Goal: Transaction & Acquisition: Purchase product/service

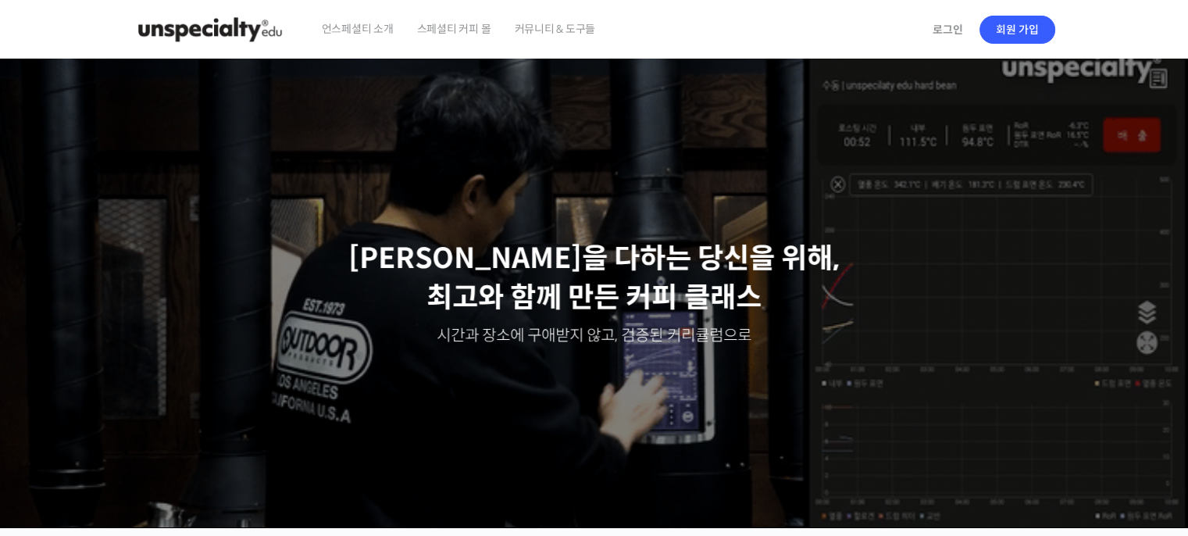
click at [948, 31] on link "로그인" at bounding box center [947, 30] width 49 height 36
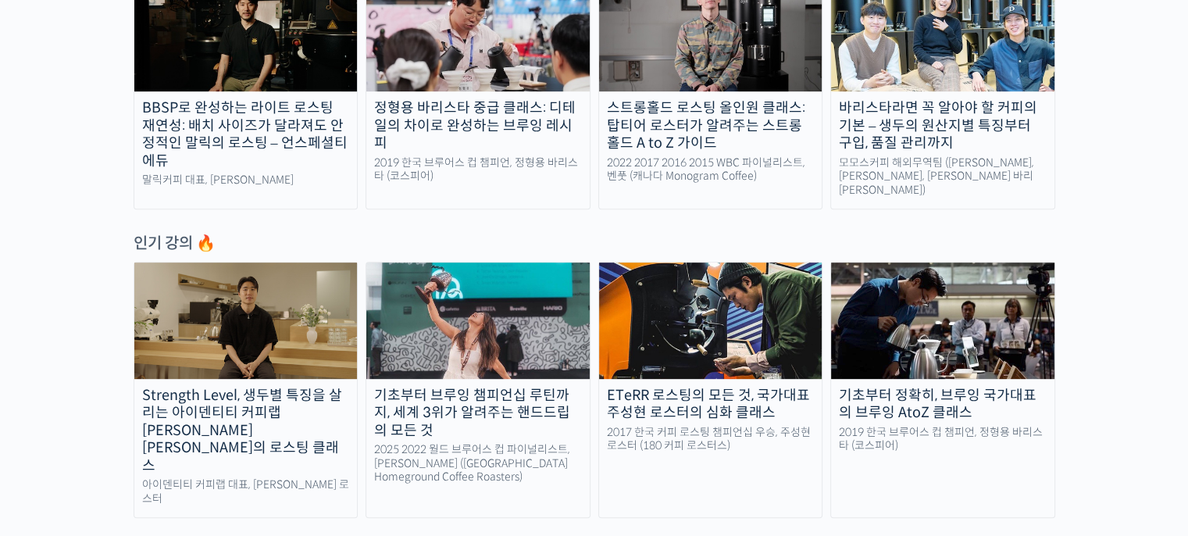
scroll to position [627, 0]
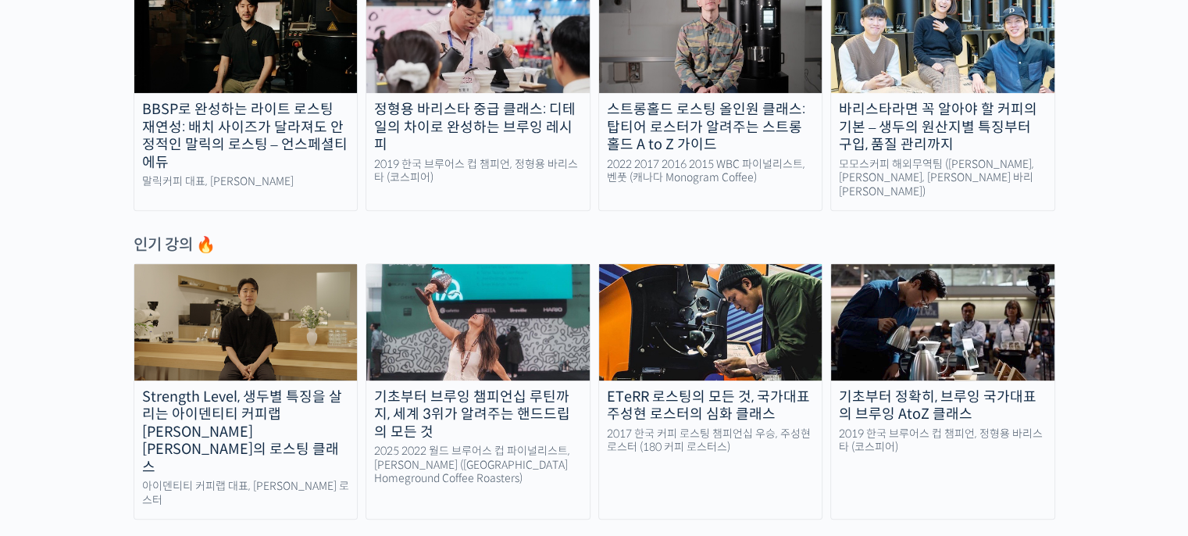
click at [522, 295] on img at bounding box center [477, 322] width 223 height 116
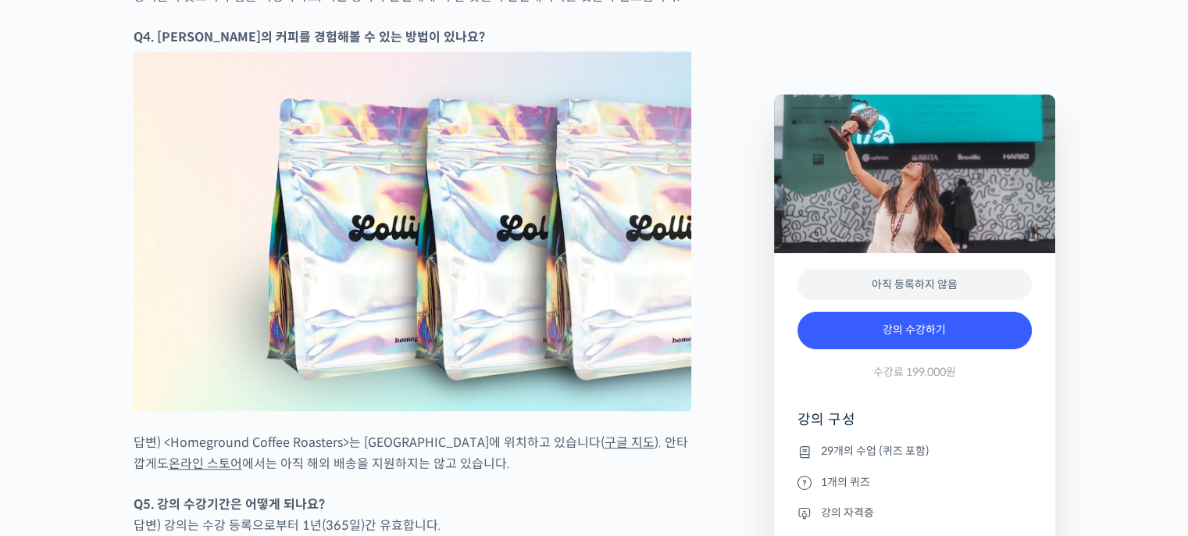
scroll to position [7074, 0]
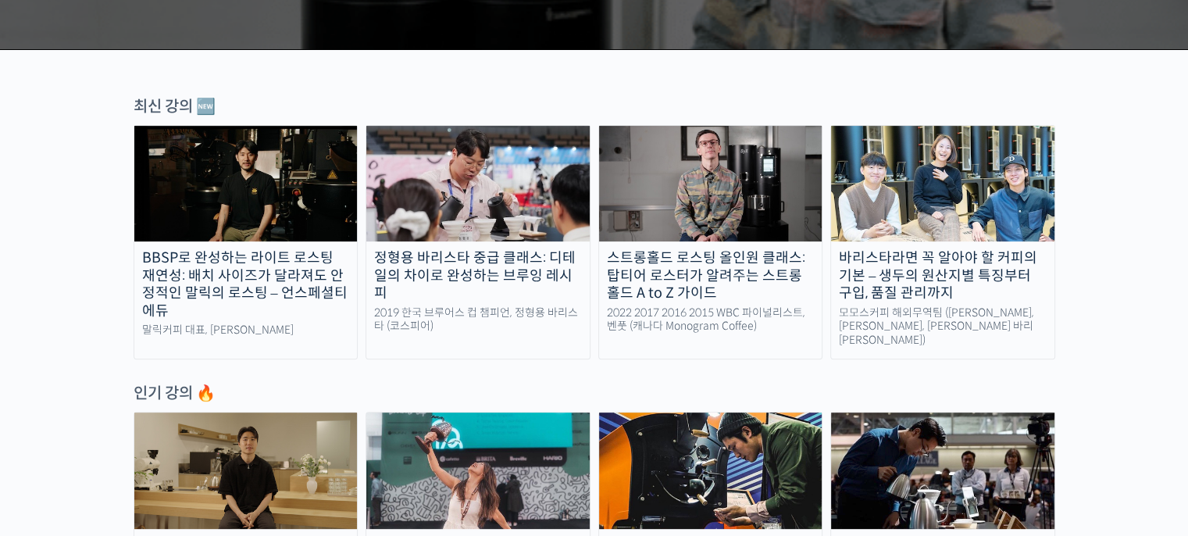
scroll to position [464, 0]
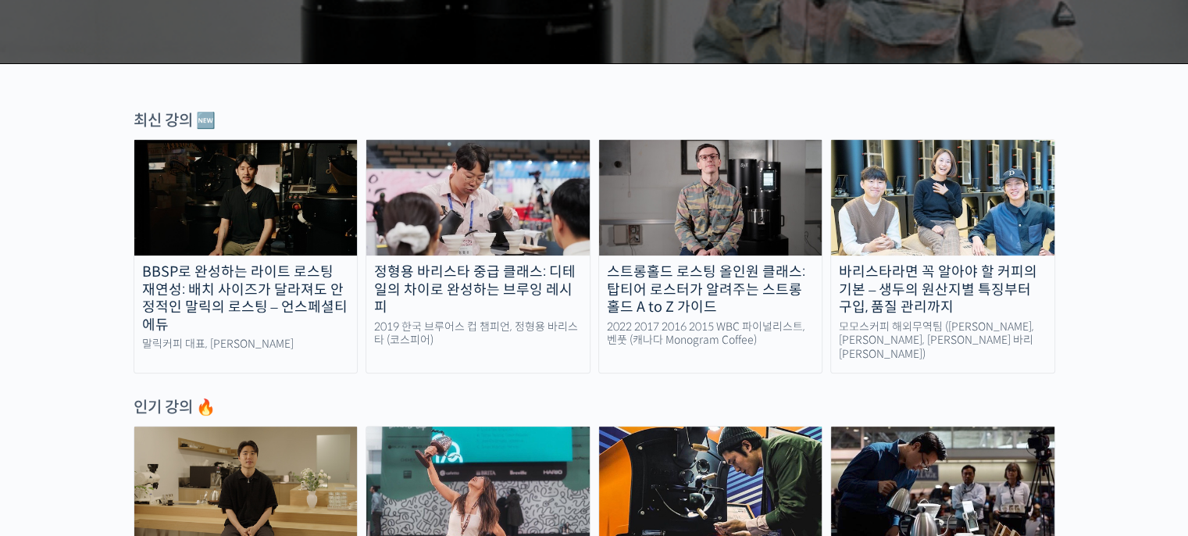
click at [951, 230] on img at bounding box center [942, 198] width 223 height 116
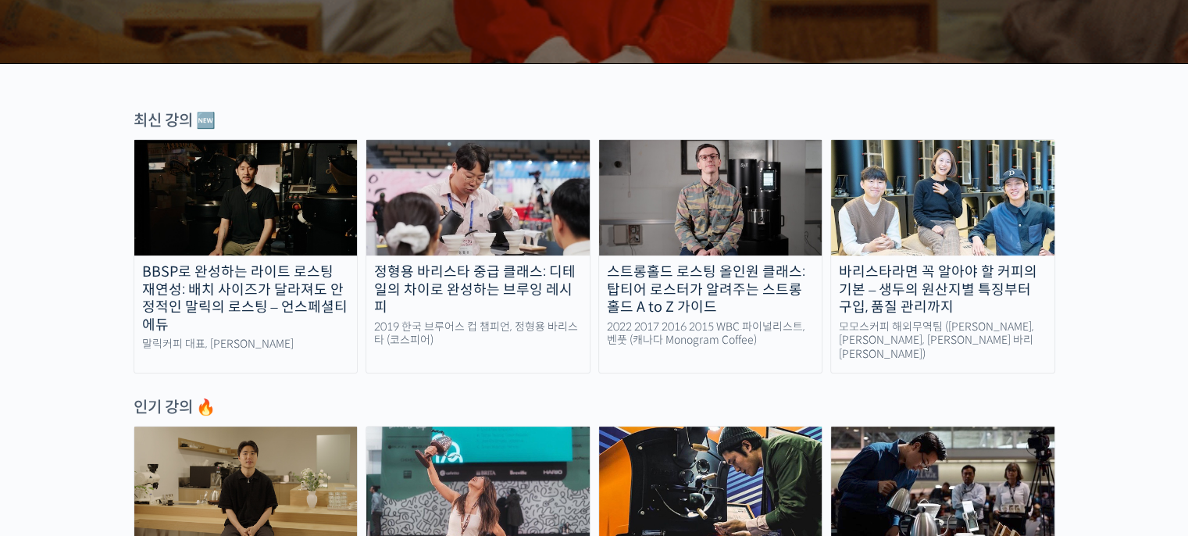
click at [927, 271] on div "바리스타라면 꼭 알아야 할 커피의 기본 – 생두의 원산지별 특징부터 구입, 품질 관리까지" at bounding box center [942, 289] width 223 height 53
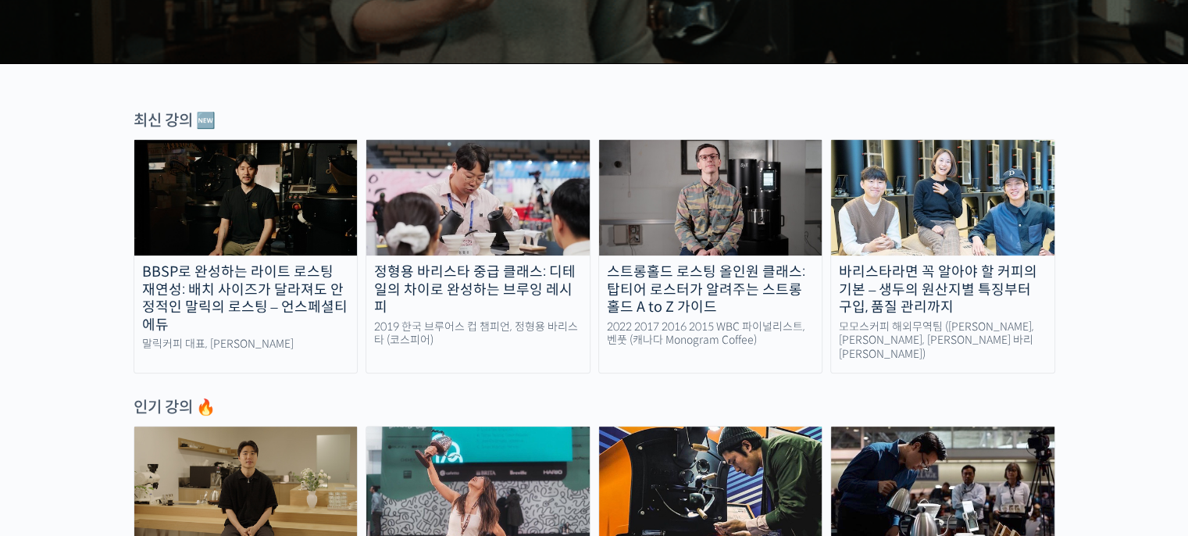
click at [910, 292] on div "바리스타라면 꼭 알아야 할 커피의 기본 – 생두의 원산지별 특징부터 구입, 품질 관리까지" at bounding box center [942, 289] width 223 height 53
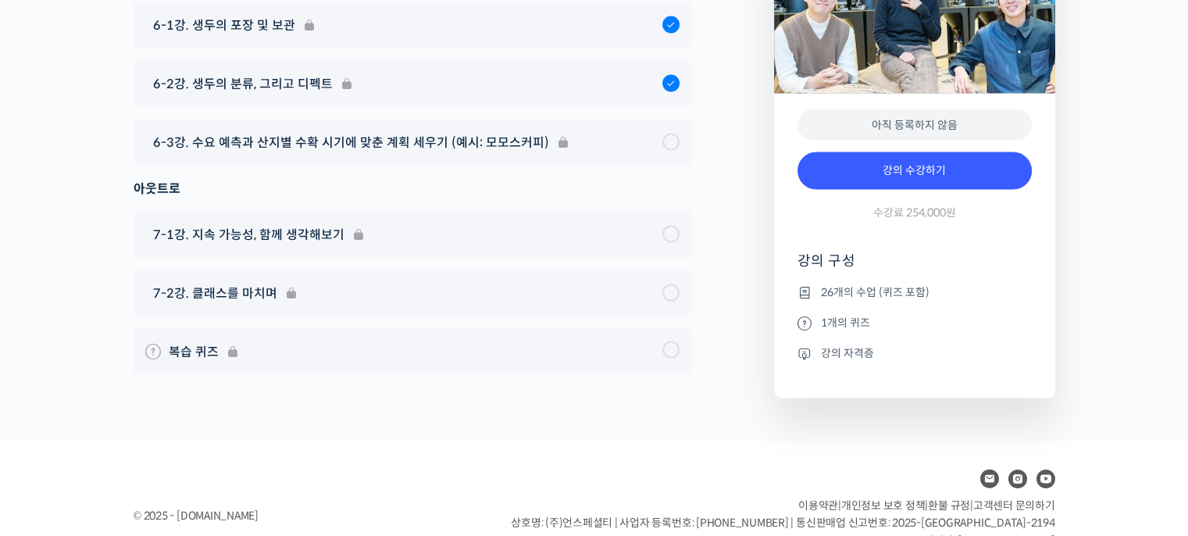
scroll to position [9151, 0]
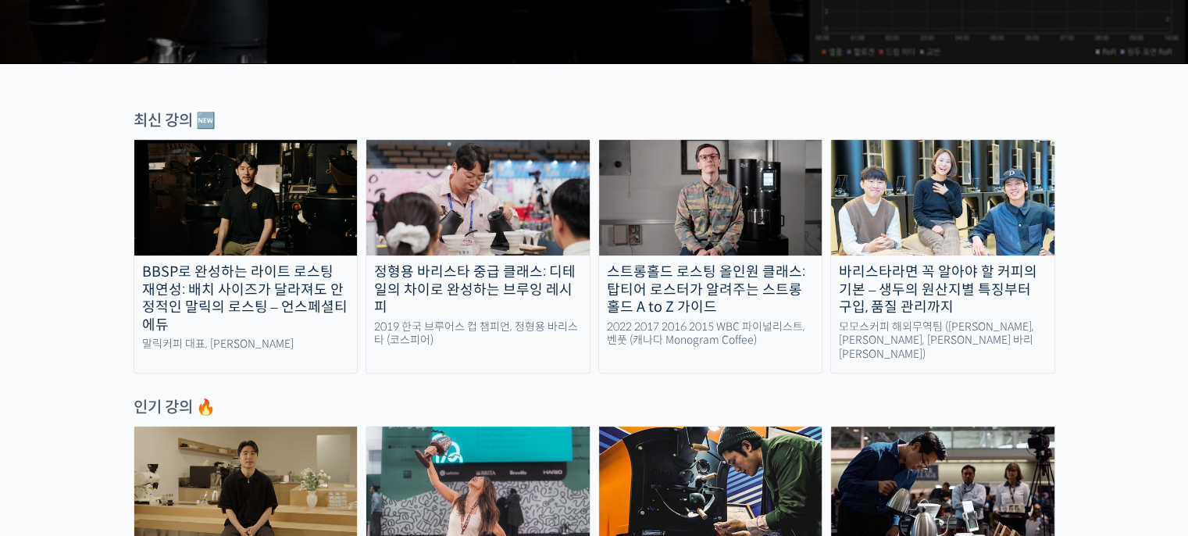
click at [234, 270] on div "BBSP로 완성하는 라이트 로스팅 재연성: 배치 사이즈가 달라져도 안정적인 말릭의 로스팅 – 언스페셜티 에듀" at bounding box center [245, 298] width 223 height 70
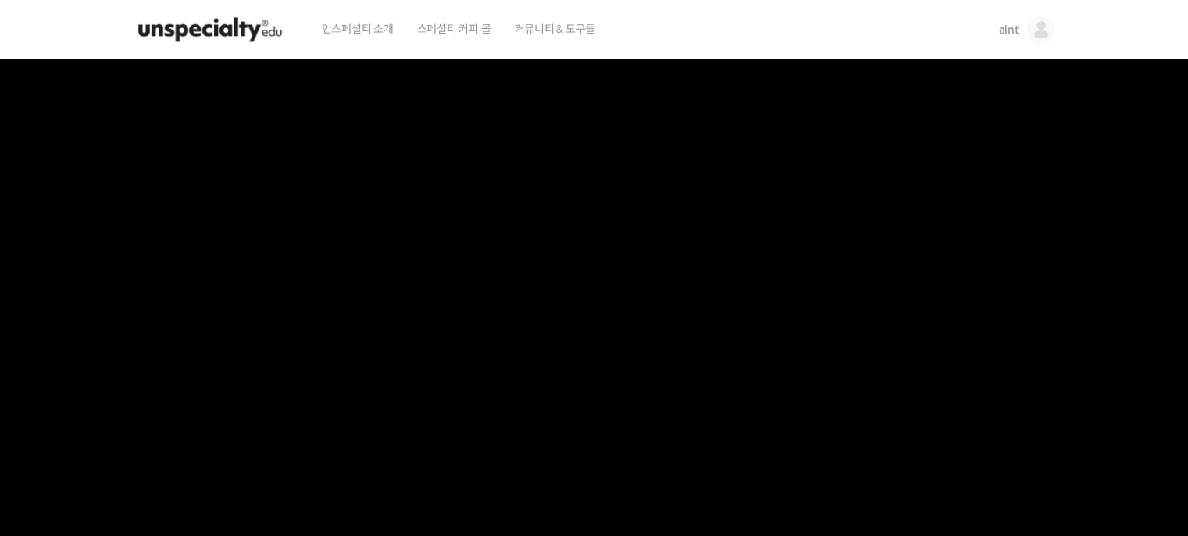
click at [1030, 33] on img at bounding box center [1041, 30] width 28 height 28
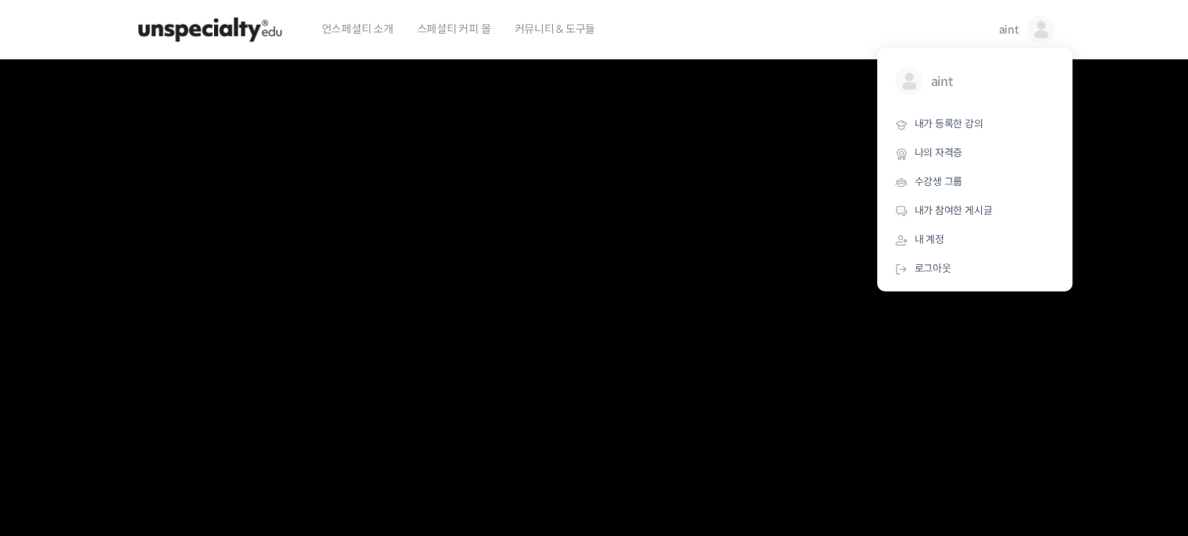
click at [944, 176] on span "수강생 그룹" at bounding box center [939, 181] width 48 height 13
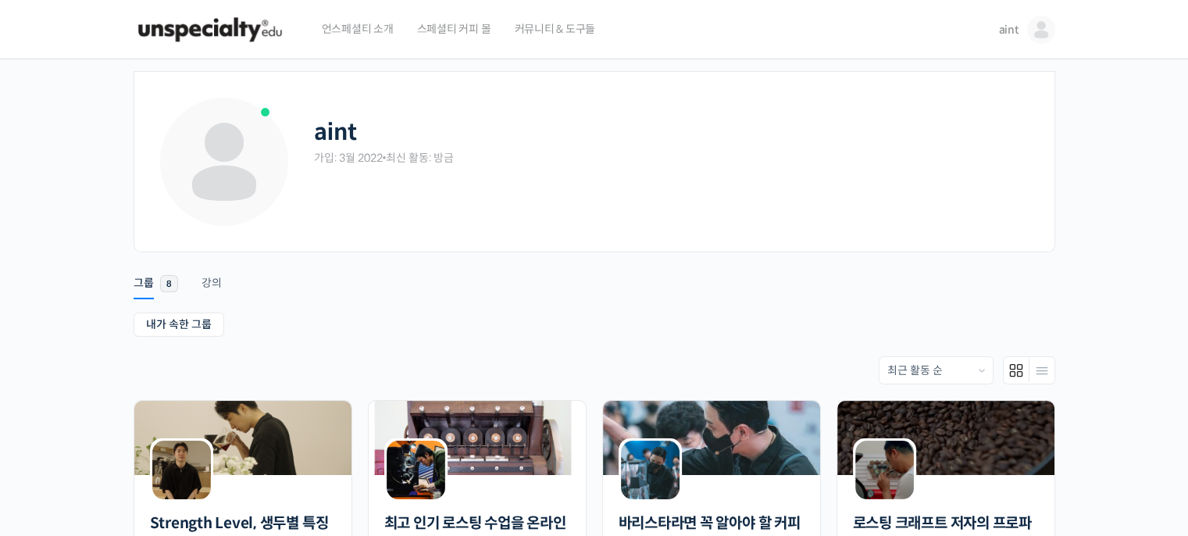
scroll to position [542, 0]
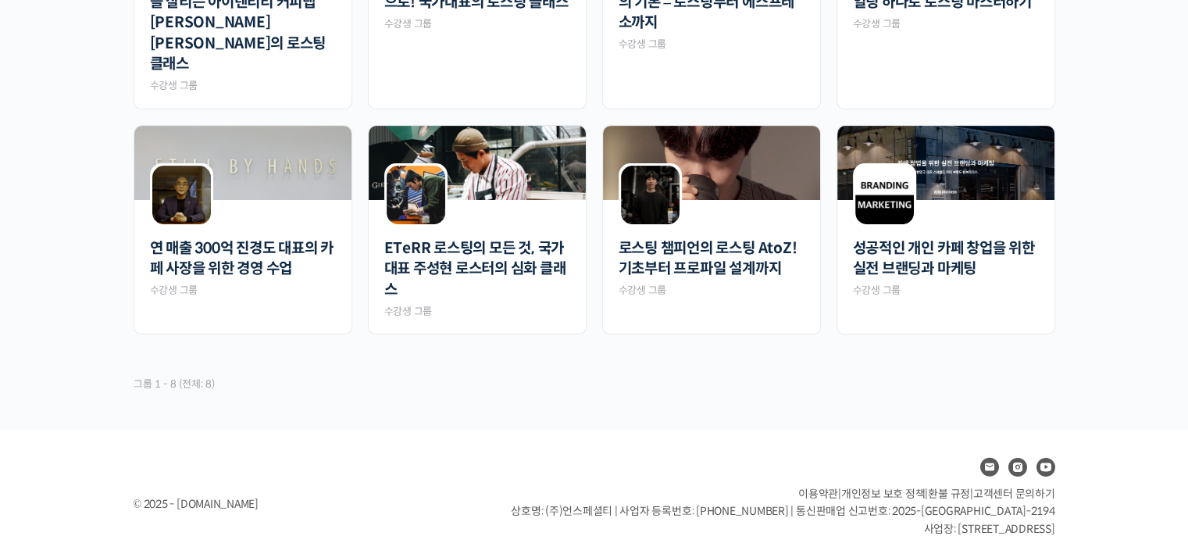
click at [988, 487] on span "고객센터 문의하기" at bounding box center [1014, 494] width 82 height 14
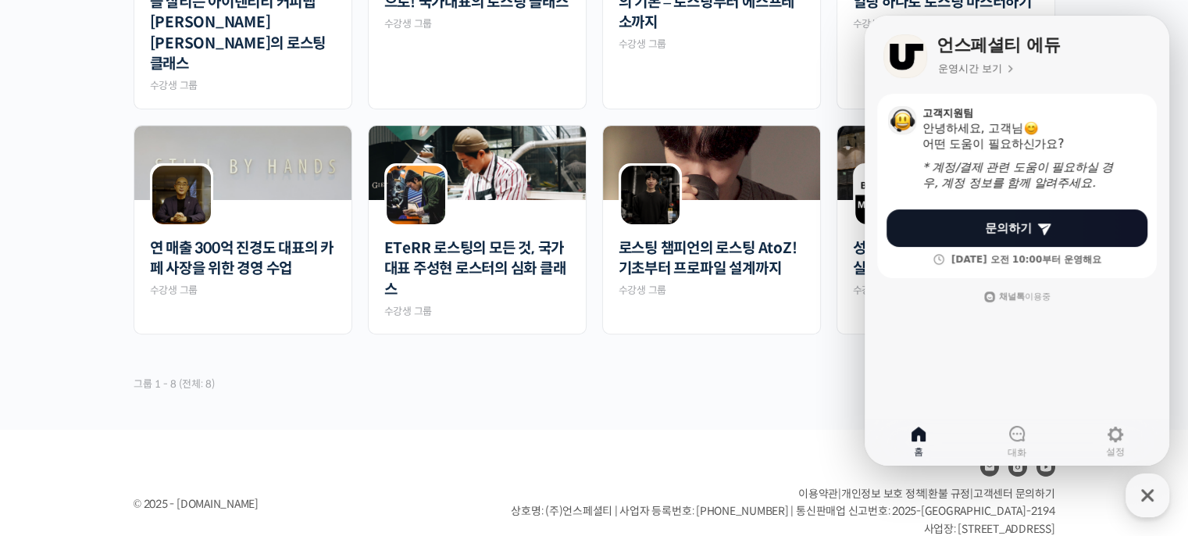
click at [994, 225] on span "문의하기" at bounding box center [1008, 228] width 47 height 16
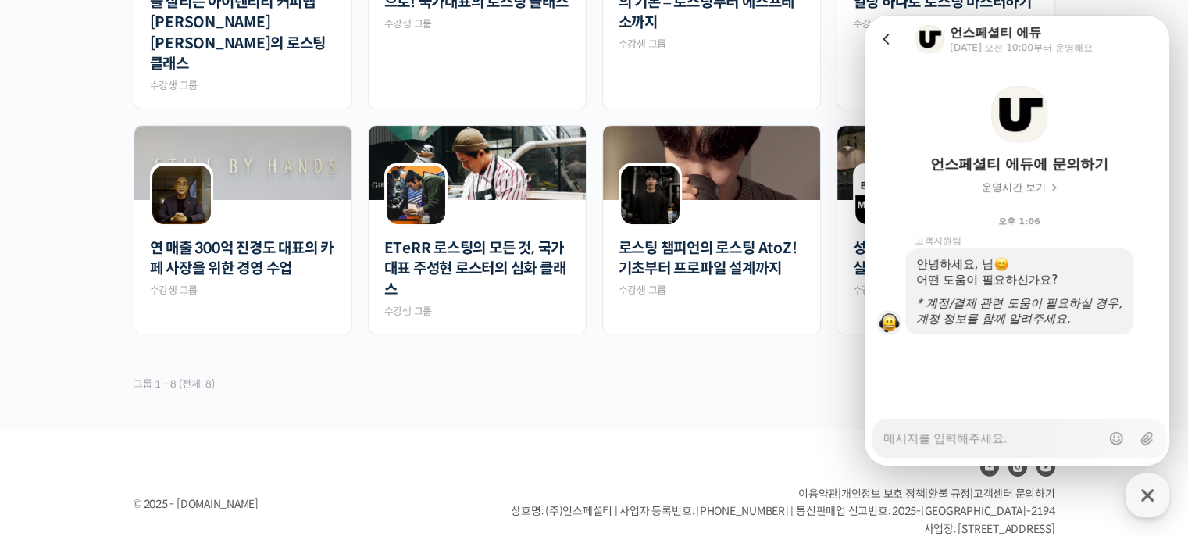
click at [1019, 434] on textarea "Messenger Input Textarea" at bounding box center [992, 432] width 217 height 27
type textarea "x"
type textarea "ㅇ"
type textarea "x"
type textarea "아"
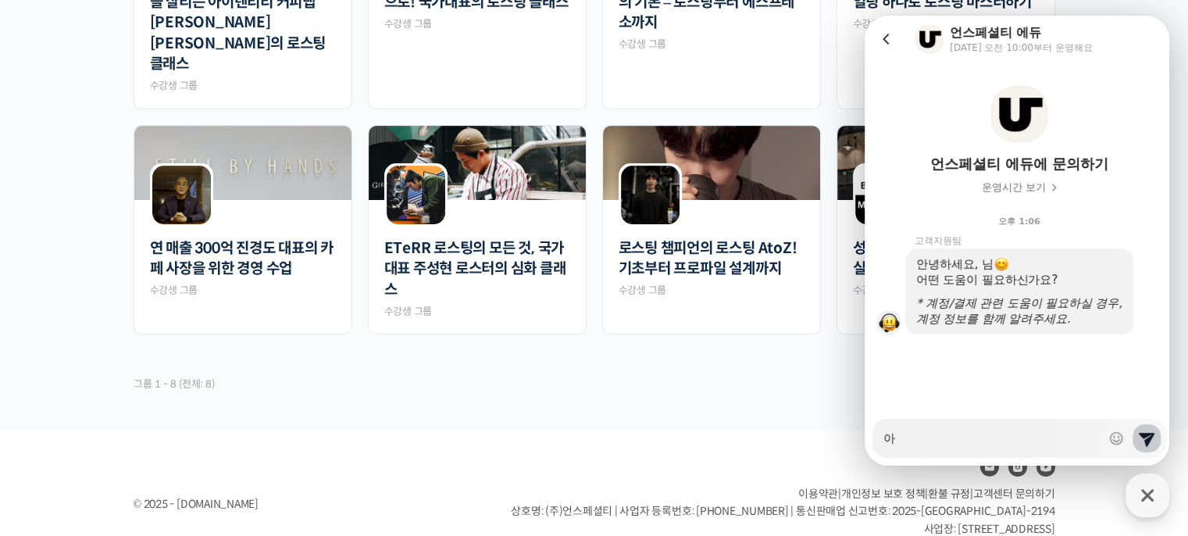
type textarea "x"
type textarea "안"
type textarea "x"
type textarea "안ㄴ"
type textarea "x"
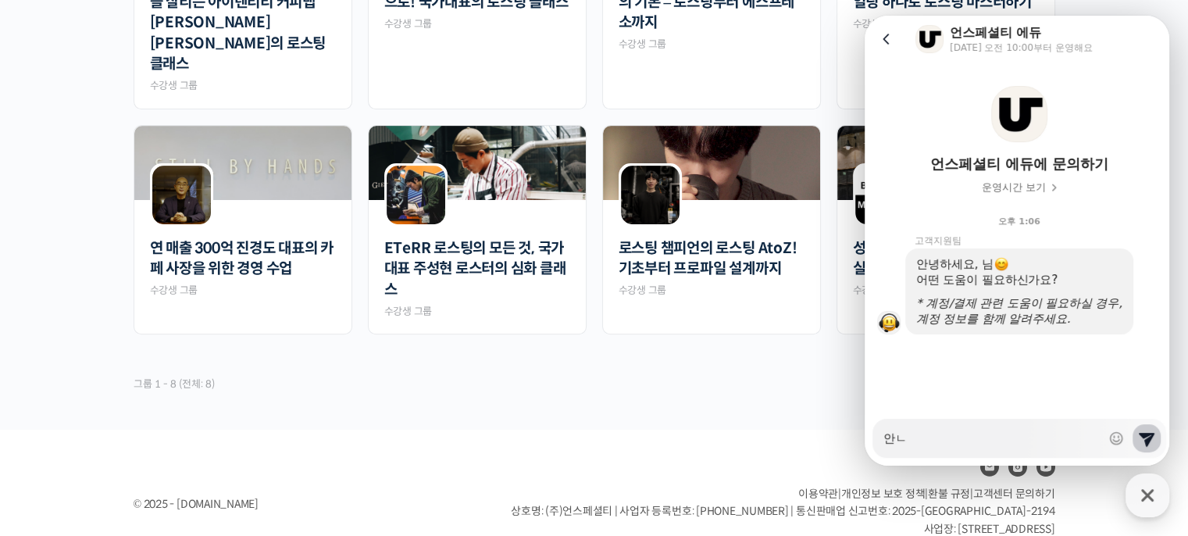
type textarea "안녀"
type textarea "x"
type textarea "안녕"
type textarea "x"
type textarea "안녕ㅎ"
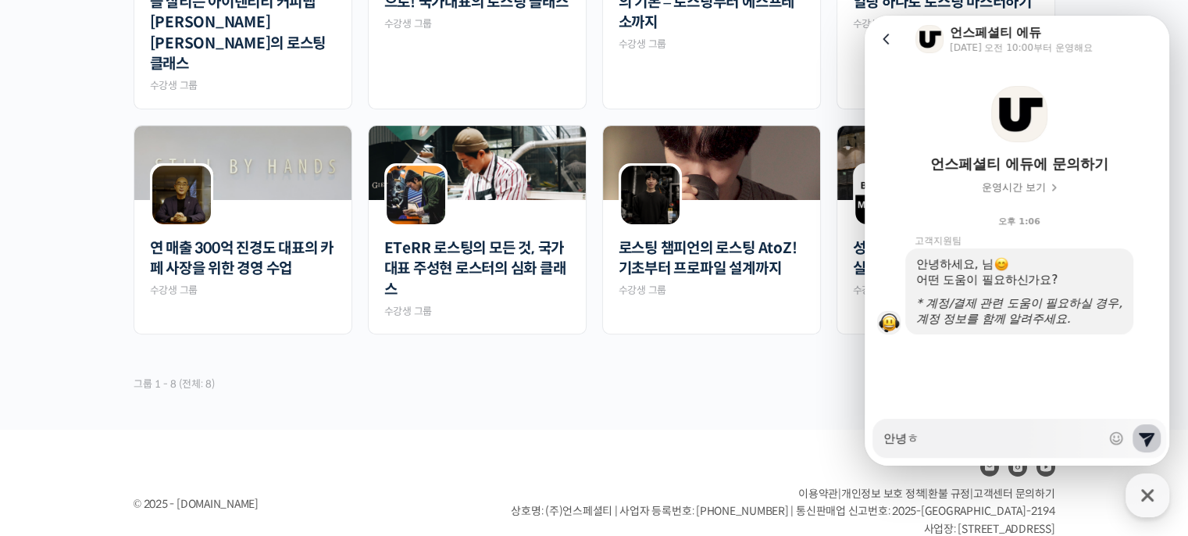
type textarea "x"
type textarea "안녕하"
type textarea "x"
type textarea "안녕핫"
type textarea "x"
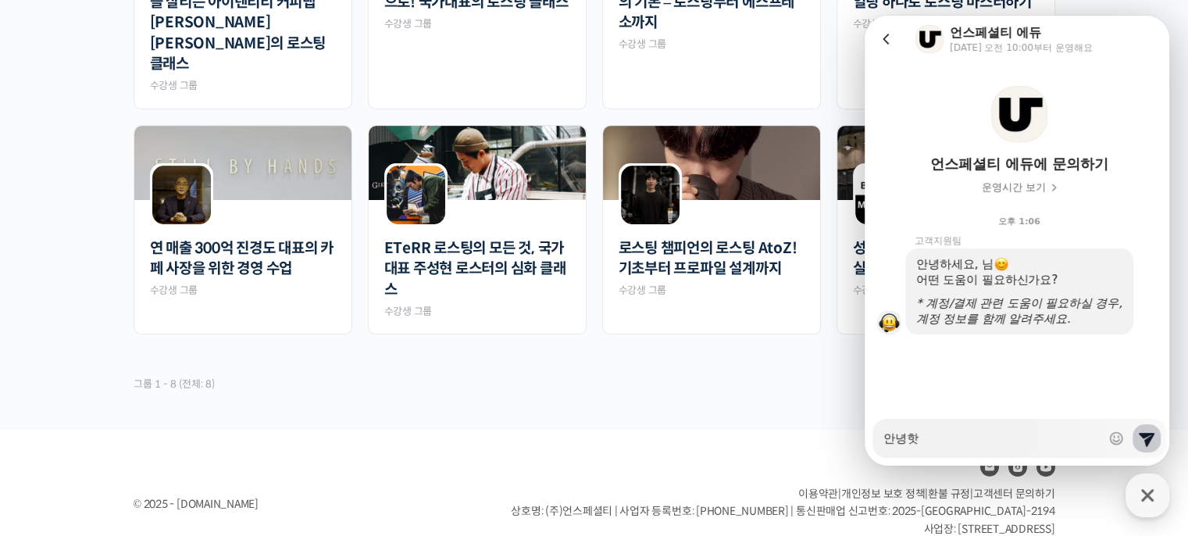
type textarea "안녕하세"
type textarea "x"
type textarea "안녕하셍"
type textarea "x"
type textarea "안녕하세요"
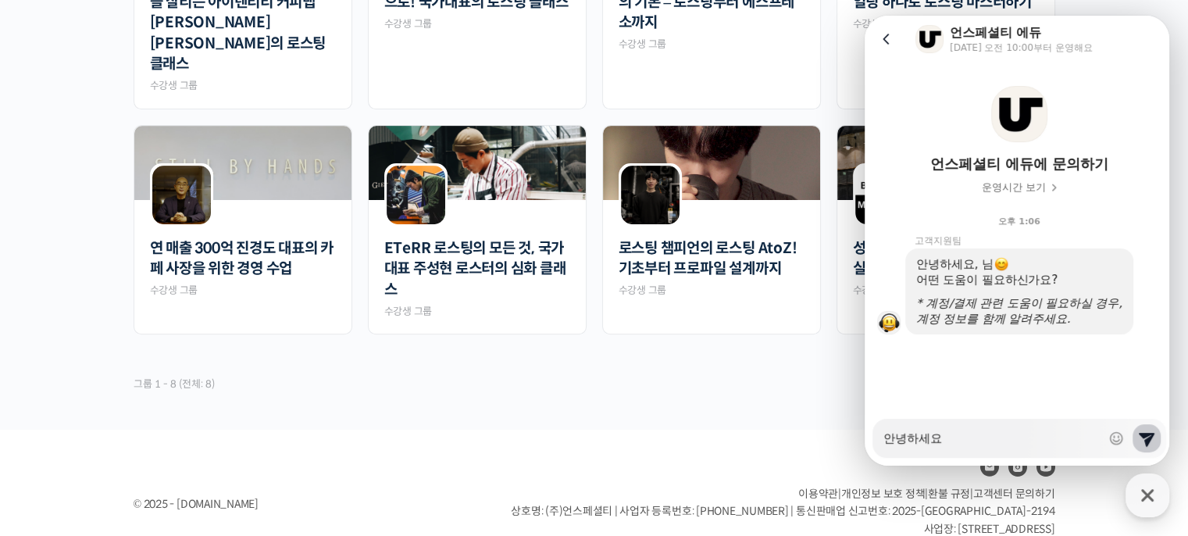
type textarea "x"
type textarea "안녕하세요"
type textarea "x"
type textarea "안녕하세요 ."
type textarea "x"
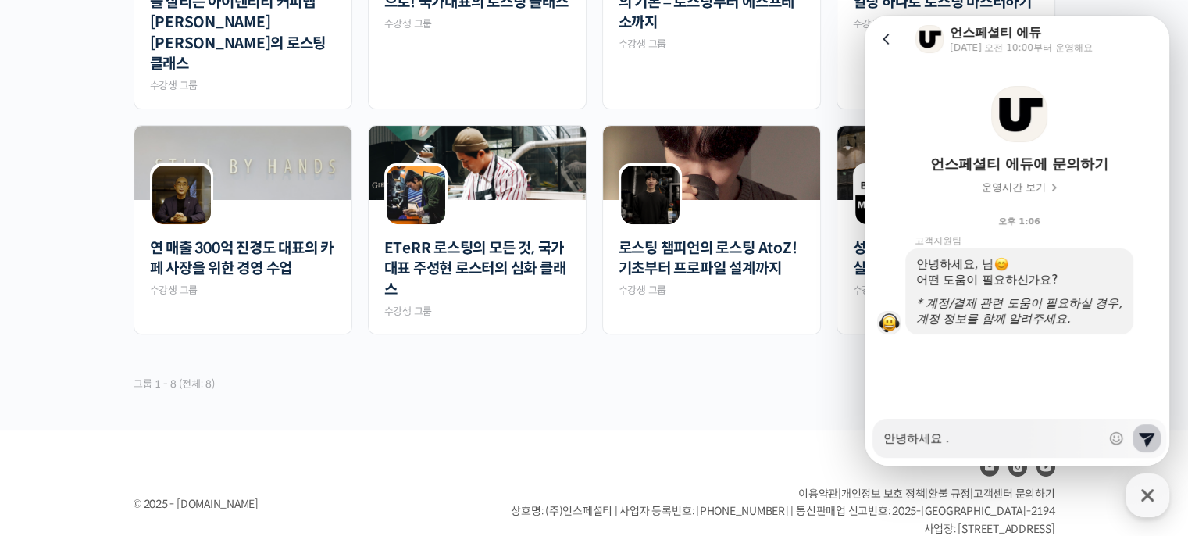
type textarea "안녕하세요 ."
type textarea "x"
type textarea "안녕하세요 ."
type textarea "x"
type textarea "안녕하세요"
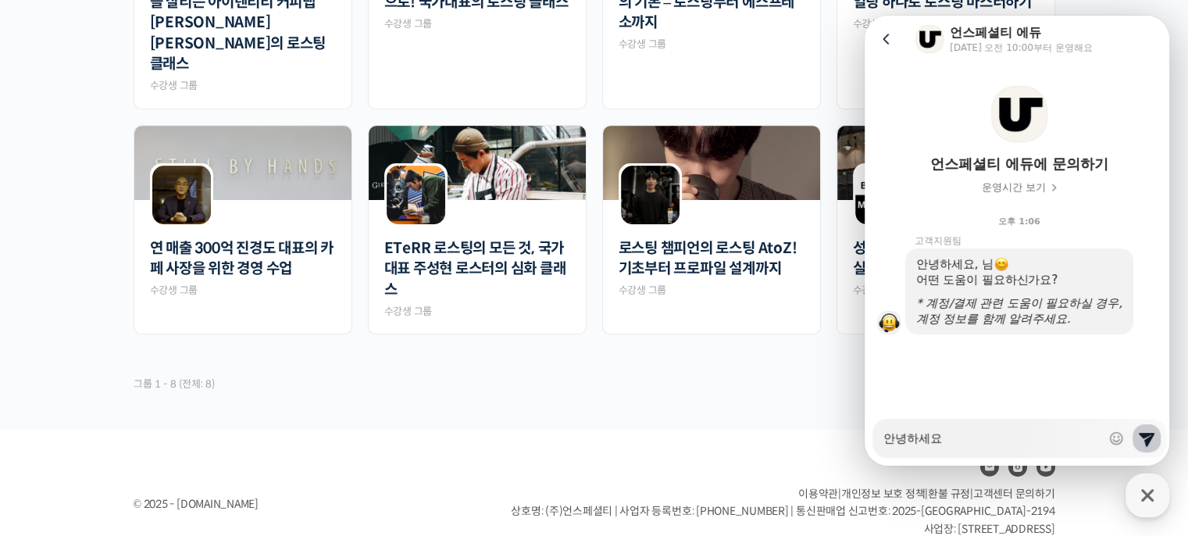
type textarea "x"
type textarea "안녕하세요 ,"
type textarea "x"
type textarea "안녕하세요 ,"
type textarea "x"
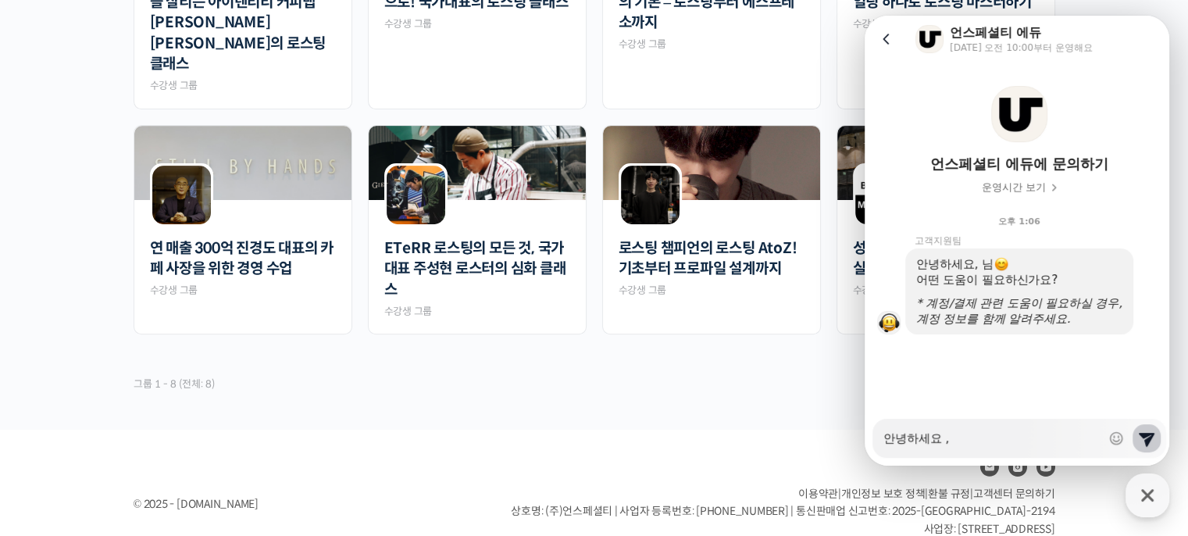
type textarea "안녕하세요 , ㅇ"
type textarea "x"
type textarea "안녕하세요 , 어"
type textarea "x"
type textarea "안녕하세요 , 언"
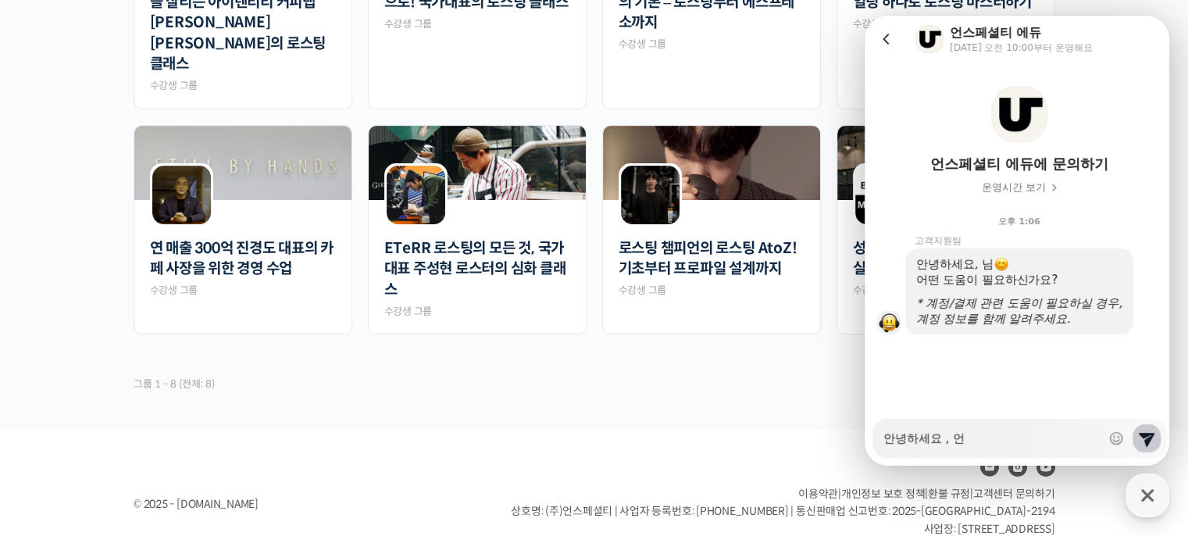
type textarea "x"
type textarea "안녕하세요 , 언ㅅ"
type textarea "x"
type textarea "안녕하세요 , 언스"
type textarea "x"
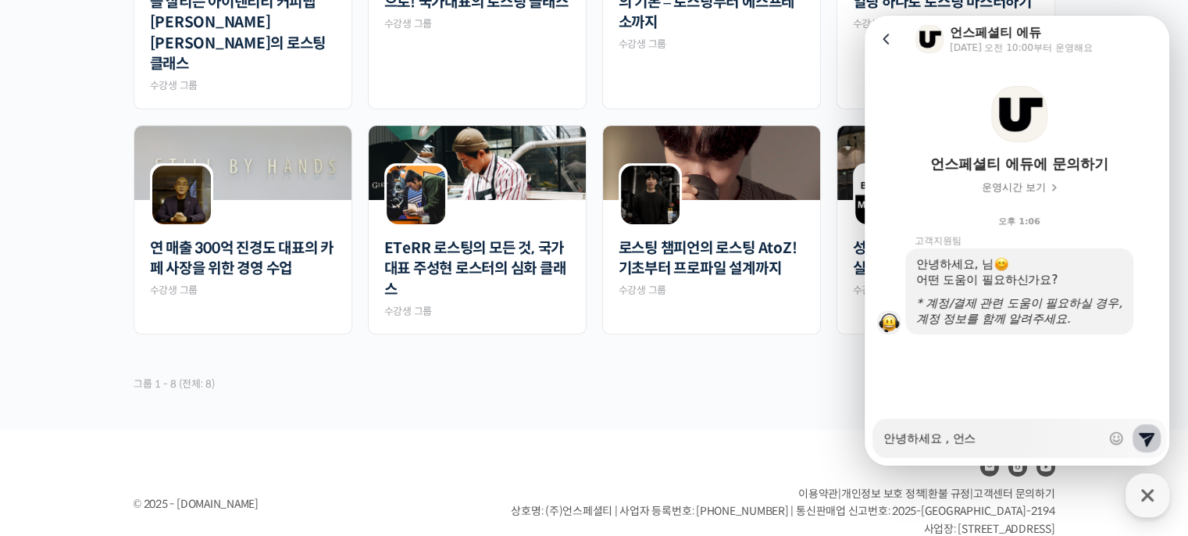
type textarea "안녕하세요 , 언슾"
type textarea "x"
type textarea "안녕하세요 , 언스페"
type textarea "x"
type textarea "안녕하세요 , 언스펫"
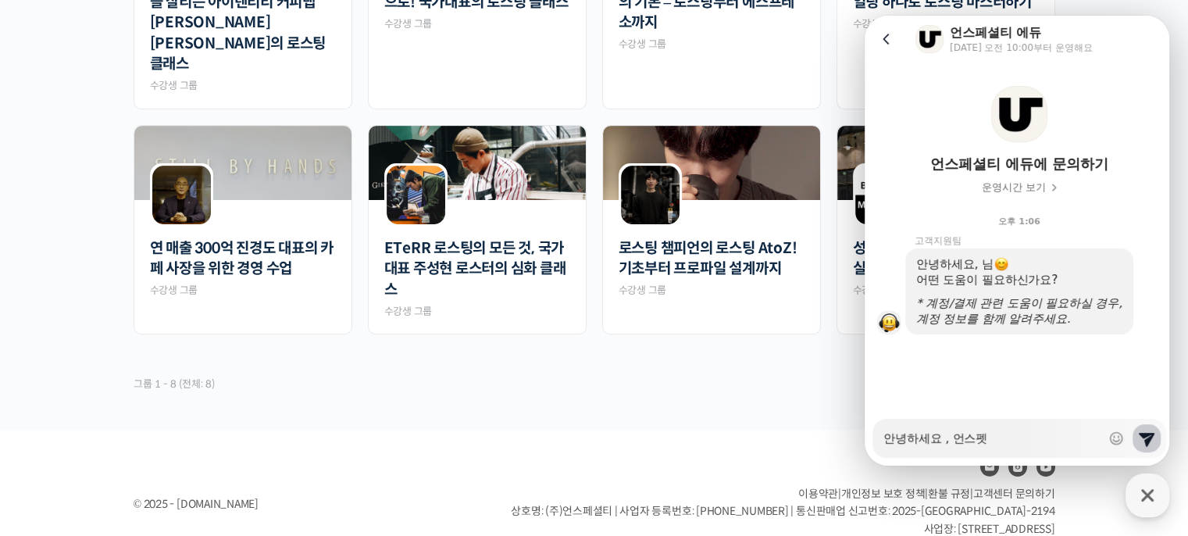
type textarea "x"
type textarea "안녕하세요 , 언스페셔"
type textarea "x"
type textarea "안녕하세요 , 언스페셜"
type textarea "x"
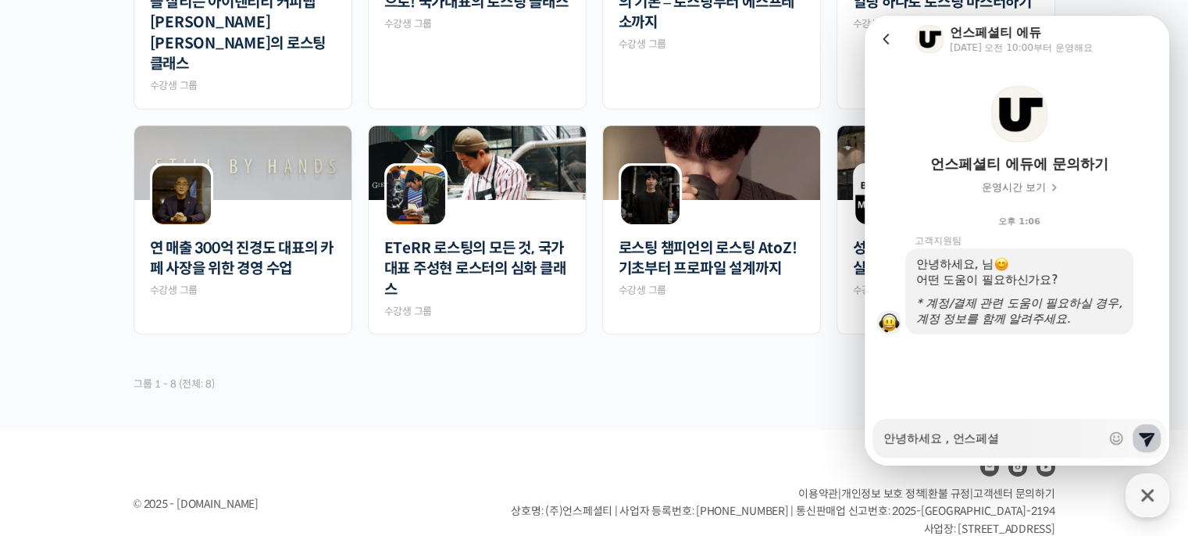
type textarea "안녕하세요 , 언스페셡"
type textarea "x"
type textarea "안녕하세요 , 언스페셜티"
type textarea "x"
type textarea "안녕하세요 , 언스페셜티"
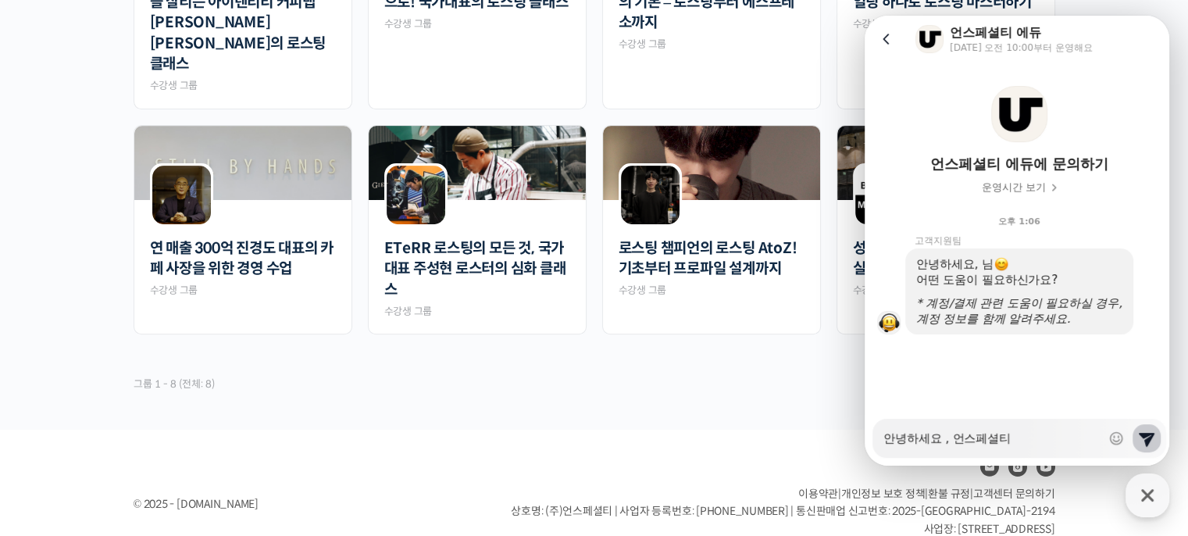
type textarea "x"
type textarea "안녕하세요 , 언스페셜티 ㅇ"
type textarea "x"
type textarea "안녕하세요 , 언스페셜티 에"
type textarea "x"
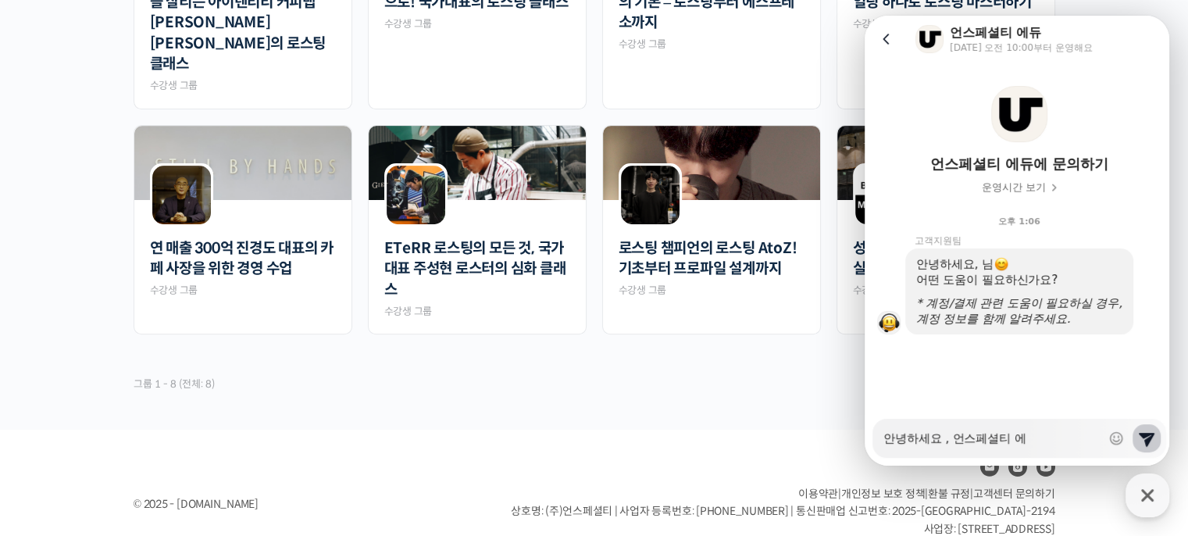
type textarea "안녕하세요 , 언스페셜티 엗"
type textarea "x"
type textarea "안녕하세요 , 언스페셜티 에듀"
type textarea "x"
type textarea "안녕하세요 , 언스페셜티 에듕"
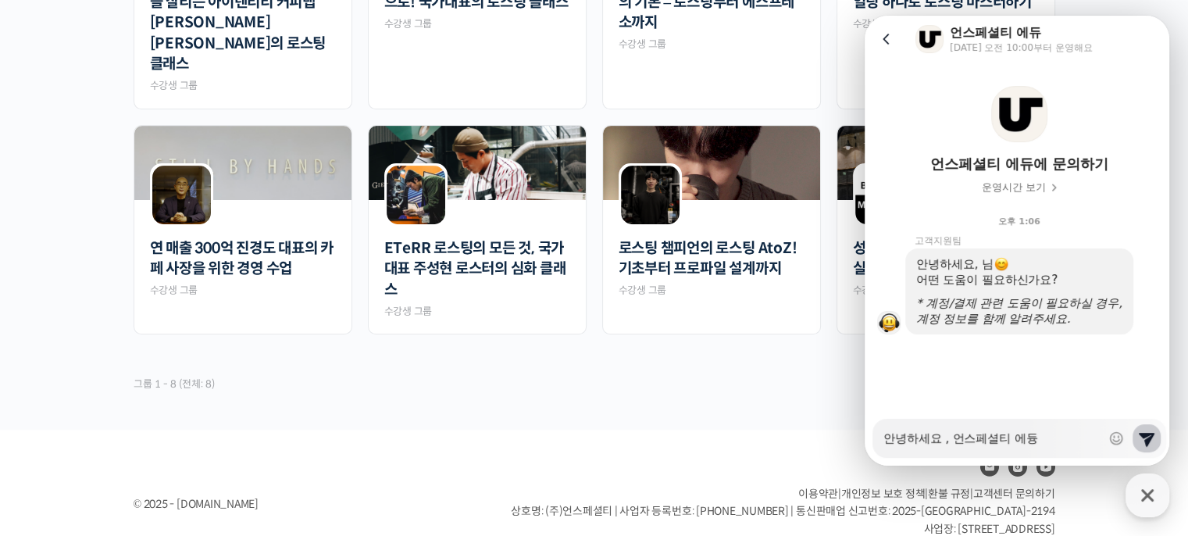
type textarea "x"
type textarea "안녕하세요 , 언스페셜티 에듀에"
type textarea "x"
type textarea "안녕하세요 , 언스페셜티 에듀에"
type textarea "x"
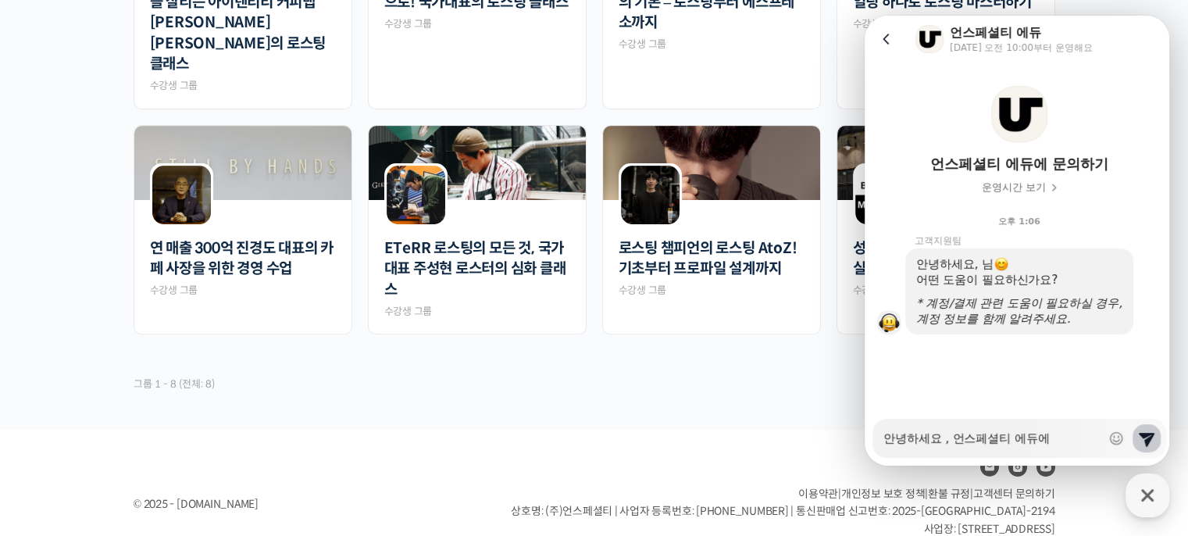
type textarea "안녕하세요 , 언스페셜티 에듀에 ㅁ"
type textarea "x"
type textarea "안녕하세요 , 언스페셜티 에듀에 무"
type textarea "x"
type textarea "안녕하세요 , 언스페셜티 에듀에 문"
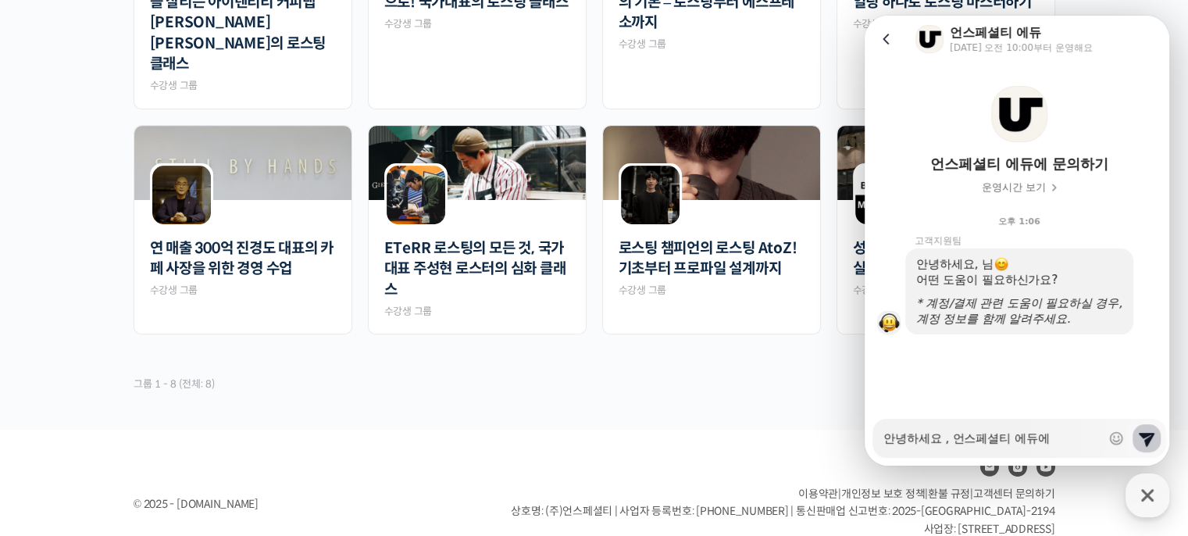
type textarea "x"
type textarea "안녕하세요 , 언스페셜티 에듀에 문ㅇ"
type textarea "x"
type textarea "안녕하세요 , 언스페셜티 에듀에 문으"
type textarea "x"
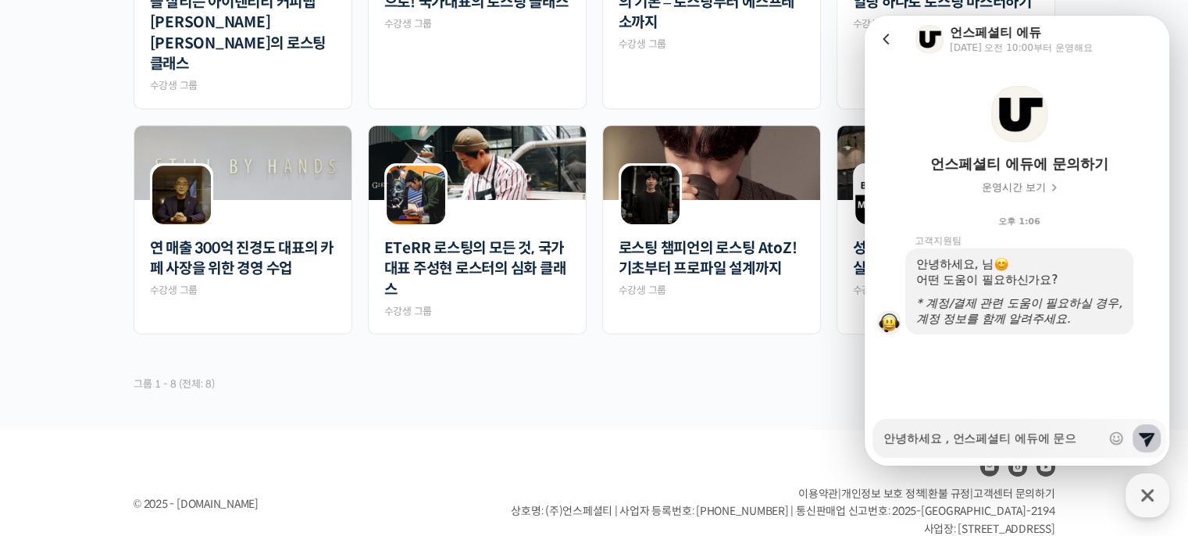
type textarea "안녕하세요 , 언스페셜티 에듀에 문의"
type textarea "x"
type textarea "안녕하세요 , 언스페셜티 에듀에 문읙"
type textarea "x"
type textarea "안녕하세요 , 언스페셜티 에듀에 문의가"
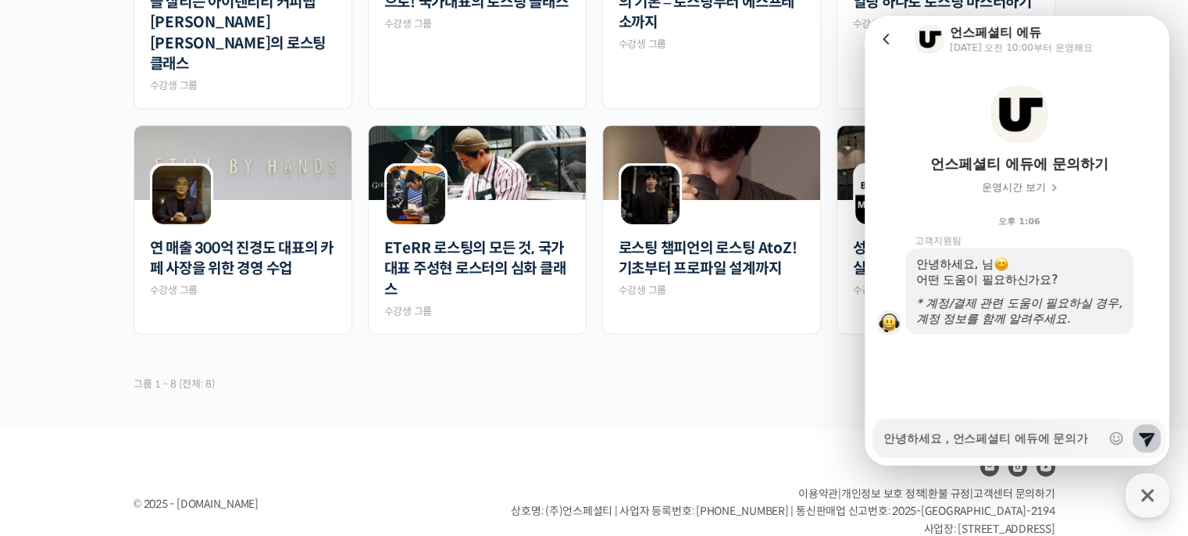
type textarea "x"
type textarea "안녕하세요 , 언스페셜티 에듀에 문의강"
type textarea "x"
type textarea "안녕하세요 , 언스페셜티 에듀에 문의가이"
type textarea "x"
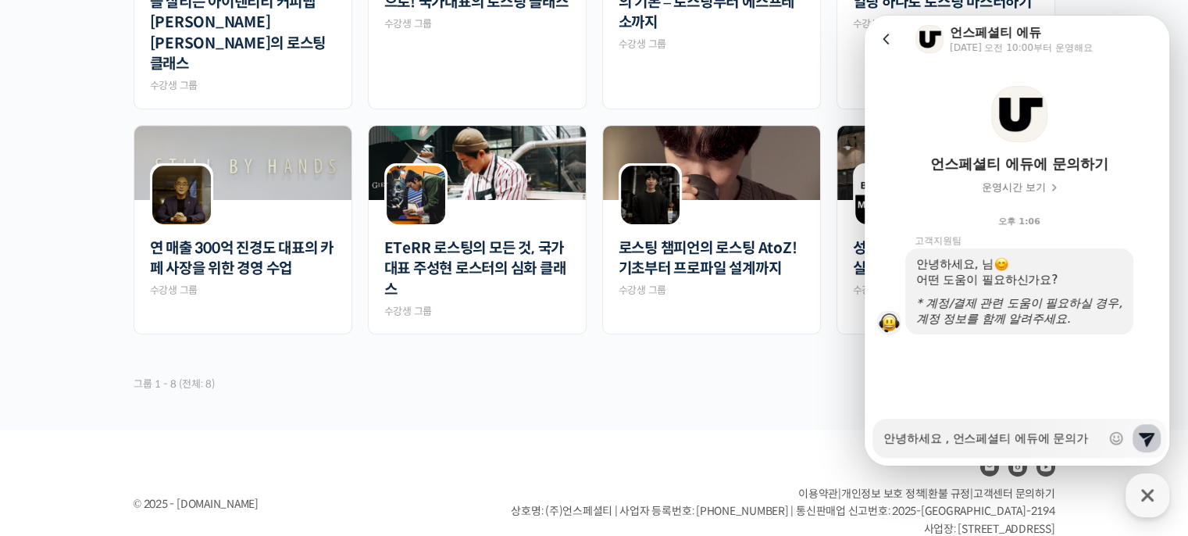
type textarea "안녕하세요 , 언스페셜티 에듀에 문의가있"
type textarea "x"
type textarea "안녕하세요 , 언스페셜티 에듀에 문의가있ㅅ"
type textarea "x"
type textarea "안녕하세요 , 언스페셜티 에듀에 문의가있스"
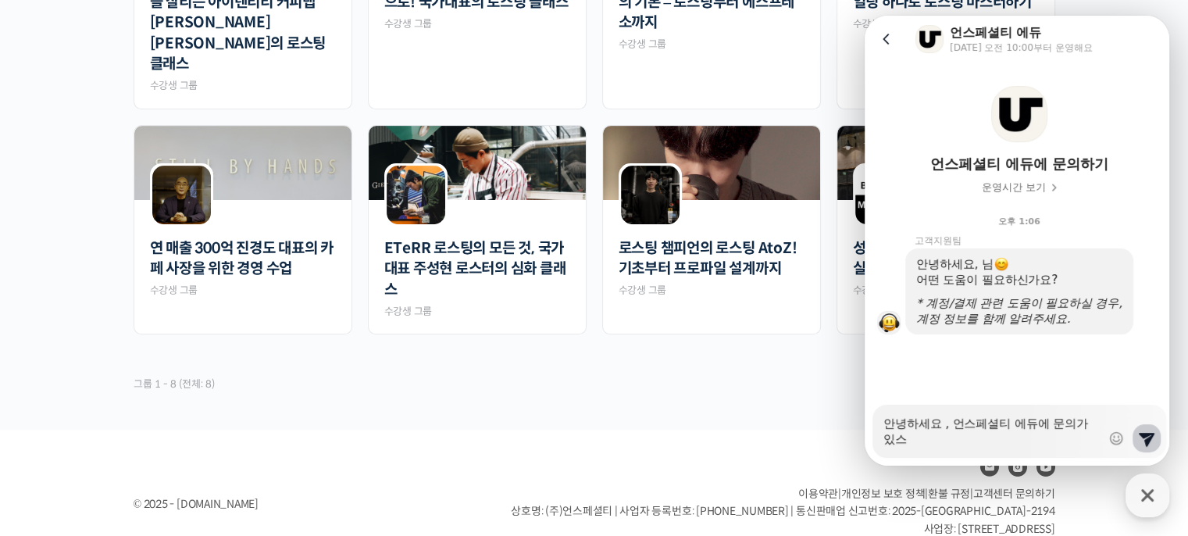
type textarea "x"
type textarea "안녕하세요 , 언스페셜티 에듀에 문의가있습"
type textarea "x"
type textarea "안녕하세요 , 언스페셜티 에듀에 문의가있습ㄴ"
type textarea "x"
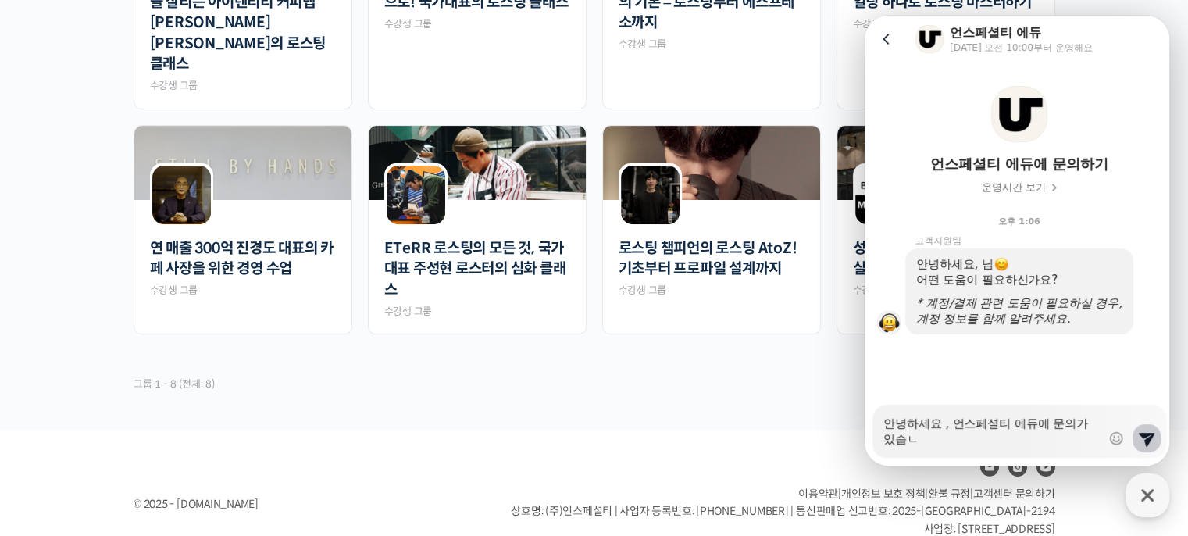
type textarea "안녕하세요 , 언스페셜티 에듀에 문의가있습니"
type textarea "x"
type textarea "안녕하세요 , 언스페셜티 에듀에 문의가있습닏"
type textarea "x"
type textarea "안녕하세요 , 언스페셜티 에듀에 문의가있습니다"
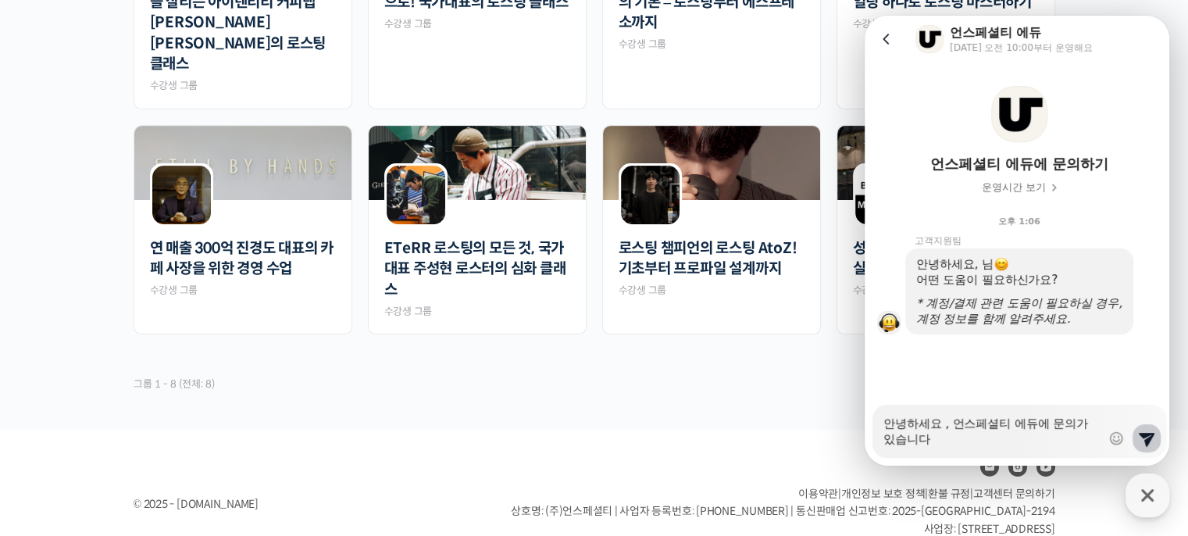
type textarea "x"
type textarea "안녕하세요 , 언스페셜티 에듀에 문의가있습니다."
type textarea "x"
type textarea "안녕하세요 , 언스페셜티 에듀에 문의가있습니다."
type textarea "x"
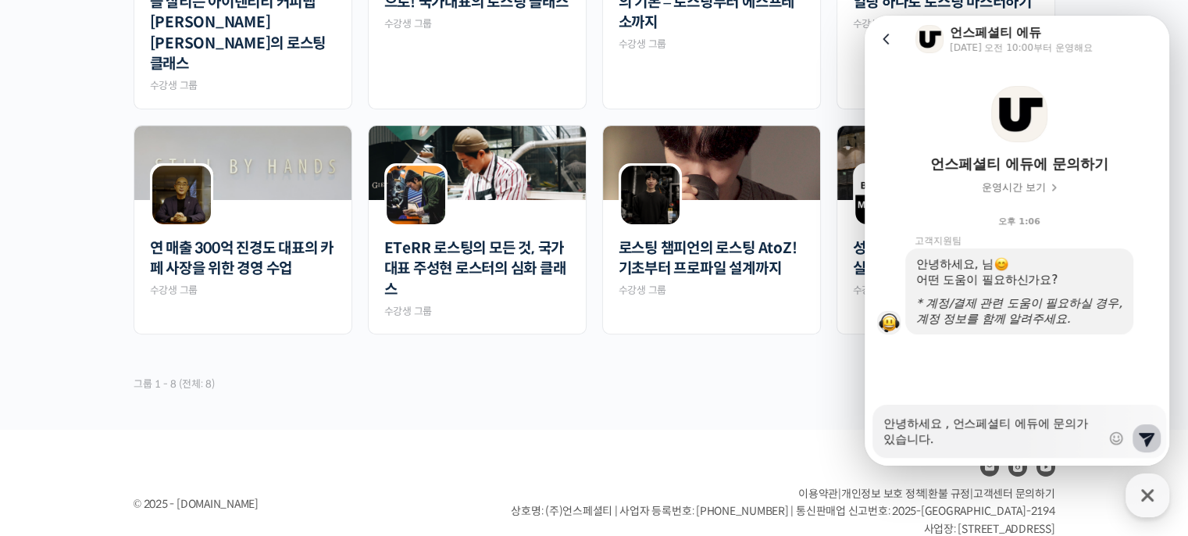
type textarea "안녕하세요 , 언스페셜티 에듀에 문의가있습니다. ㅊ"
type textarea "x"
type textarea "안녕하세요 , 언스페셜티 에듀에 문의가있습니다. 초"
type textarea "x"
type textarea "안녕하세요 , 언스페셜티 에듀에 문의가있습니다. 최"
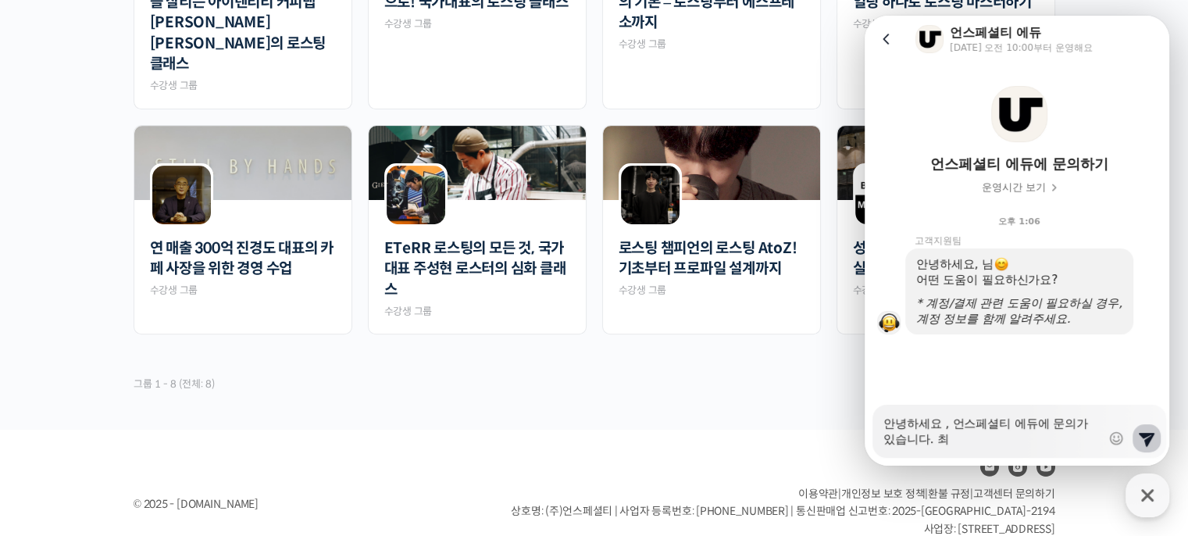
type textarea "x"
type textarea "안녕하세요 , 언스페셜티 에듀에 문의가있습니다. 쵝"
type textarea "x"
type textarea "안녕하세요 , 언스페셜티 에듀에 문의가있습니다. 최그"
type textarea "x"
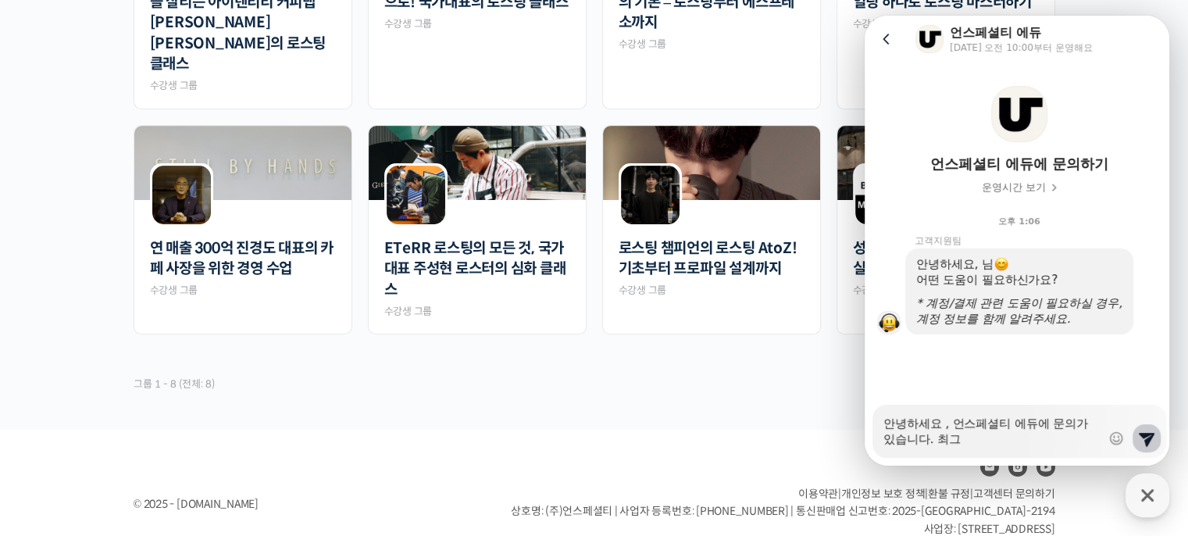
type textarea "안녕하세요 , 언스페셜티 에듀에 문의가있습니다. 최근"
type textarea "x"
type textarea "안녕하세요 , 언스페셜티 에듀에 문의가있습니다. 최근"
type textarea "x"
type textarea "안녕하세요 , 언스페셜티 에듀에 문의가있습니다. 최근 ㅁ"
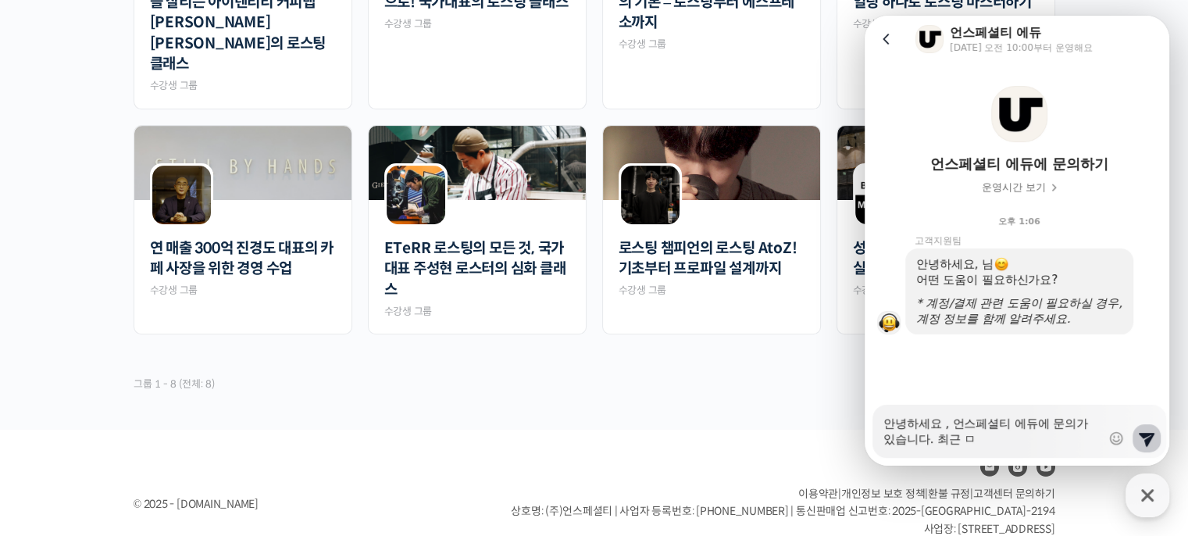
type textarea "x"
type textarea "안녕하세요 , 언스페셜티 에듀에 문의가있습니다. 최근 모"
type textarea "x"
type textarea "안녕하세요 , 언스페셜티 에듀에 문의가있습니다. 최근 몸"
type textarea "x"
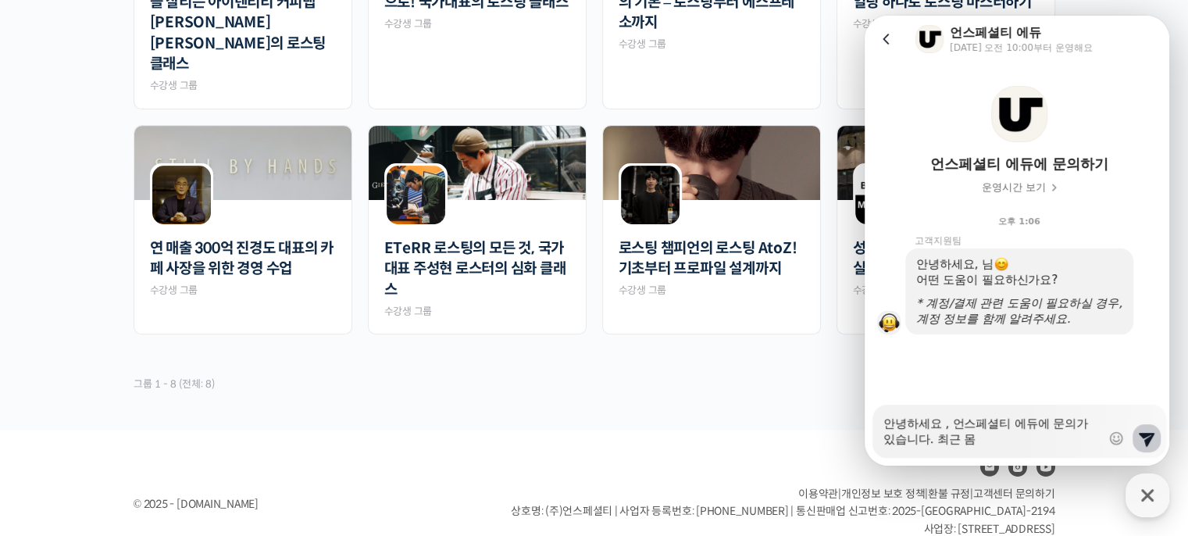
type textarea "안녕하세요 , 언스페셜티 에듀에 문의가있습니다. 최근 모모"
type textarea "x"
type textarea "안녕하세요 , 언스페셜티 에듀에 문의가있습니다. 최근 모못"
type textarea "x"
type textarea "안녕하세요 , 언스페셜티 에듀에 문의가있습니다. 최근 모모스"
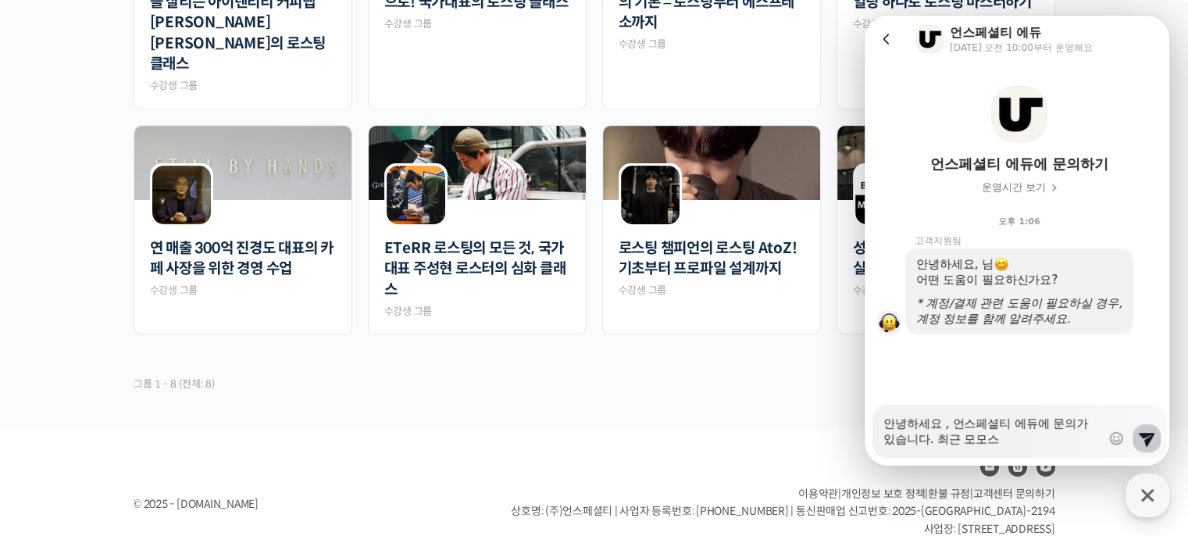
type textarea "x"
type textarea "안녕하세요 , 언스페셜티 에듀에 문의가있습니다. 최근 모모슥"
type textarea "x"
type textarea "안녕하세요 , 언스페셜티 에듀에 문의가있습니다. 최근 모모스가"
type textarea "x"
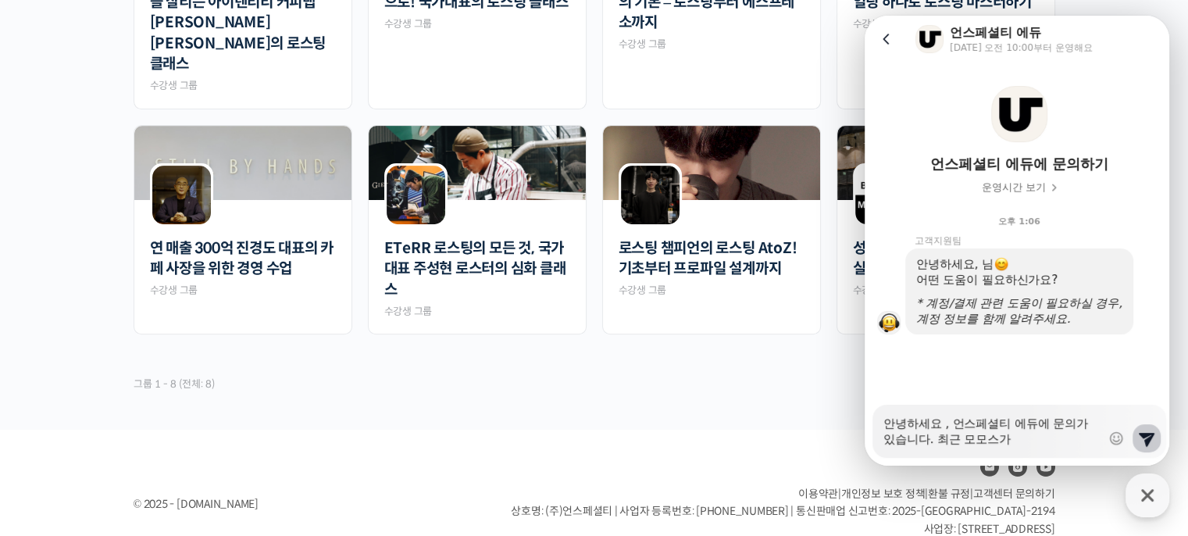
type textarea "안녕하세요 , 언스페셜티 에듀에 문의가있습니다. 최근 모모스강"
type textarea "x"
type textarea "안녕하세요 , 언스페셜티 에듀에 문의가있습니다. 최근 모모스강ㅇ"
type textarea "x"
type textarea "안녕하세요 , 언스페셜티 에듀에 문의가있습니다. 최근 모모스강으"
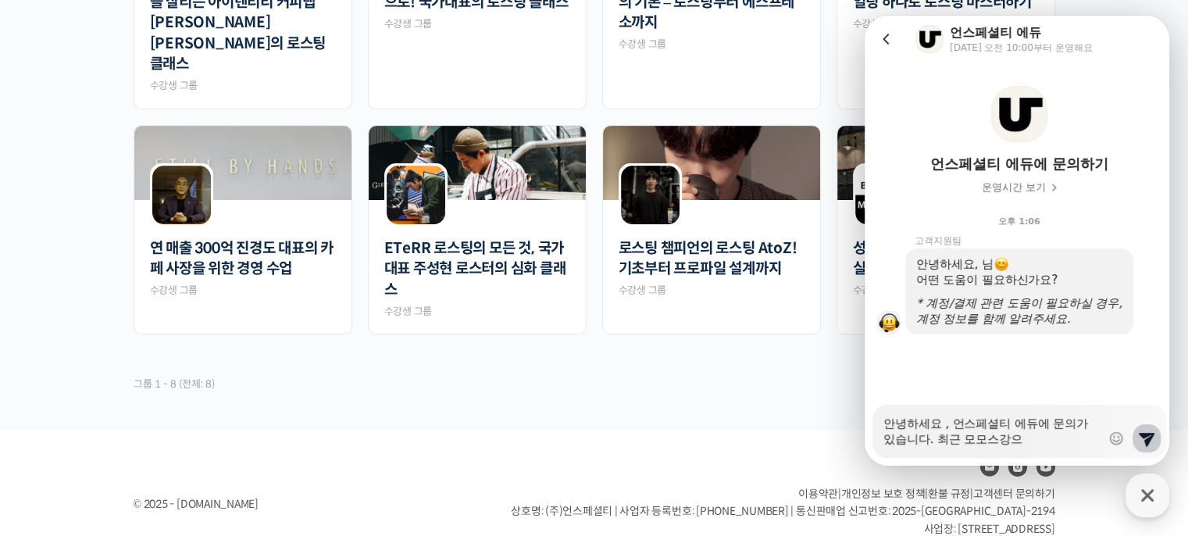
type textarea "x"
type textarea "안녕하세요 , 언스페셜티 에듀에 문의가있습니다. 최근 모모스강의"
type textarea "x"
type textarea "안녕하세요 , 언스페셜티 에듀에 문의가있습니다. 최근 모모스강읙"
type textarea "x"
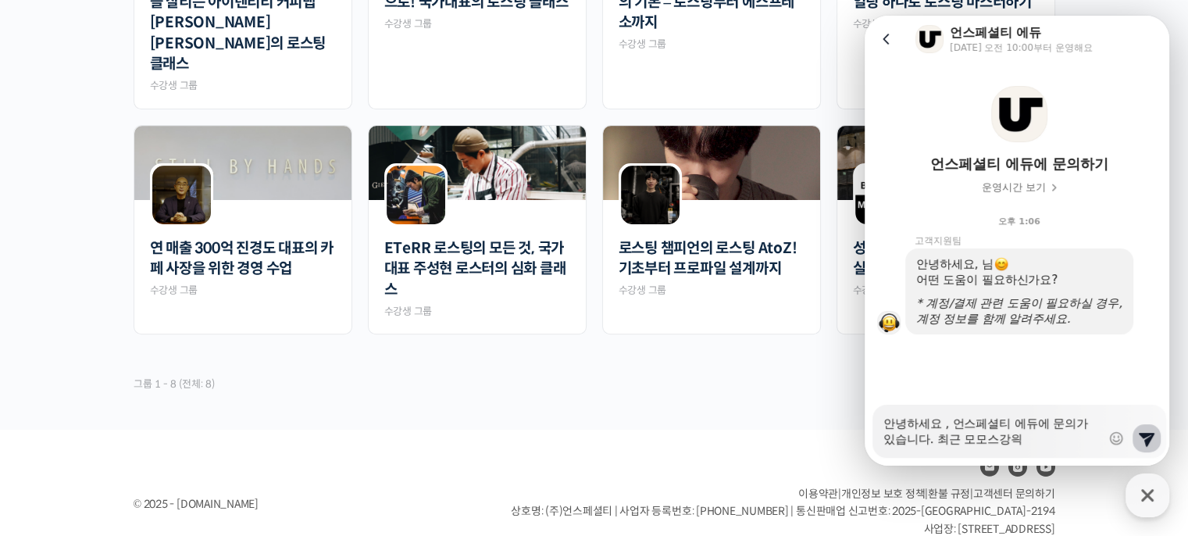
type textarea "안녕하세요 , 언스페셜티 에듀에 문의가있습니다. 최근 모모스강의가"
type textarea "x"
type textarea "안녕하세요 , 언스페셜티 에듀에 문의가있습니다. 최근 모모스강의가"
type textarea "x"
type textarea "안녕하세요 , 언스페셜티 에듀에 문의가있습니다. 최근 모모스강의가 마"
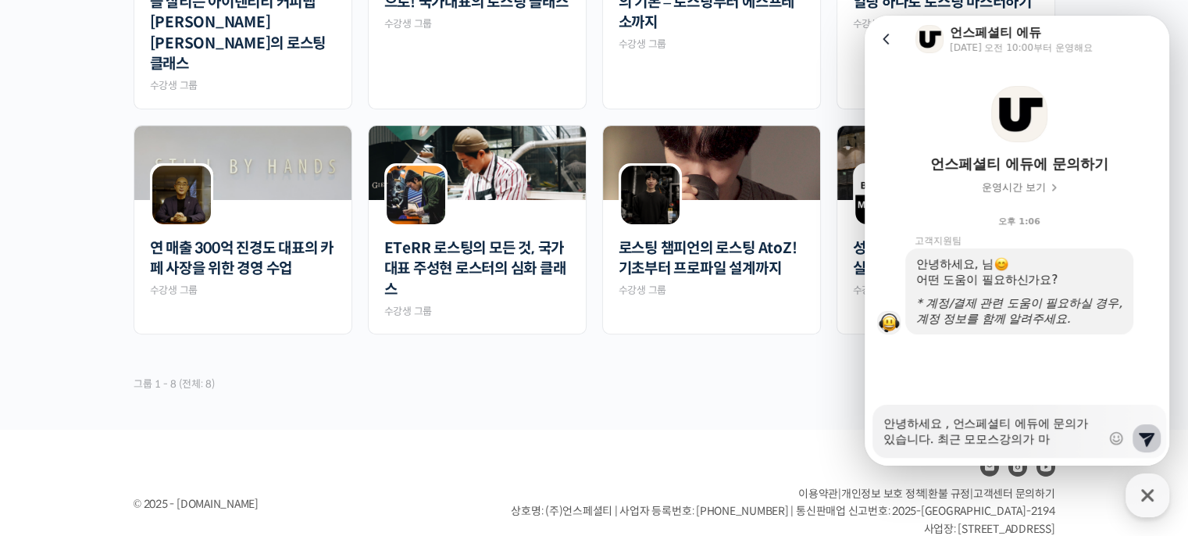
type textarea "x"
type textarea "안녕하세요 , 언스페셜티 에듀에 문의가있습니다. 최근 모모스강의가 만"
type textarea "x"
type textarea "안녕하세요 , 언스페셜티 에듀에 문의가있습니다. 최근 모모스강의가 만ㄹ"
type textarea "x"
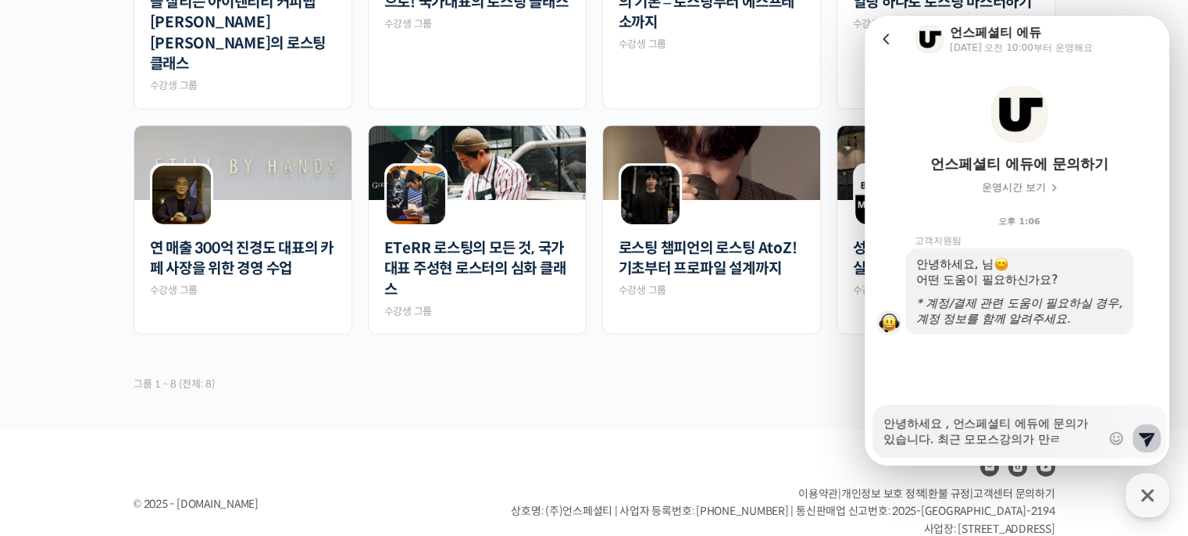
type textarea "안녕하세요 , 언스페셜티 에듀에 문의가있습니다. 최근 모모스강의가 만료"
type textarea "x"
type textarea "안녕하세요 , 언스페셜티 에듀에 문의가있습니다. 최근 모모스강의가 만룓"
type textarea "x"
type textarea "안녕하세요 , 언스페셜티 에듀에 문의가있습니다. 최근 모모스강의가 만료도"
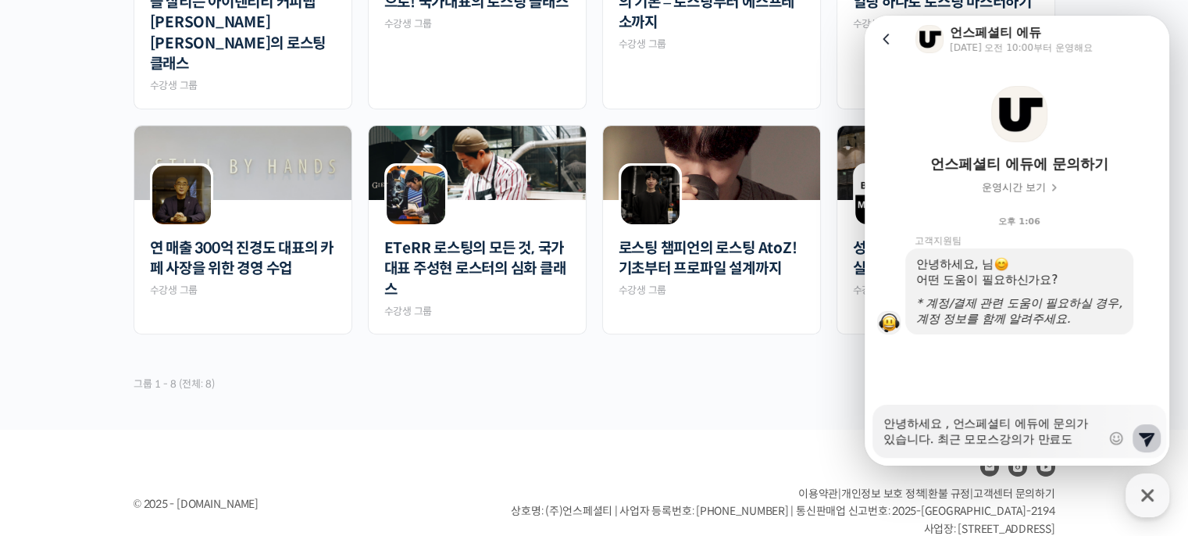
type textarea "x"
type textarea "안녕하세요 , 언스페셜티 에듀에 문의가있습니다. 최근 모모스강의가 만료되"
type textarea "x"
type textarea "안녕하세요 , 언스페셜티 에듀에 문의가있습니다. 최근 모모스강의가 만료되어"
type textarea "x"
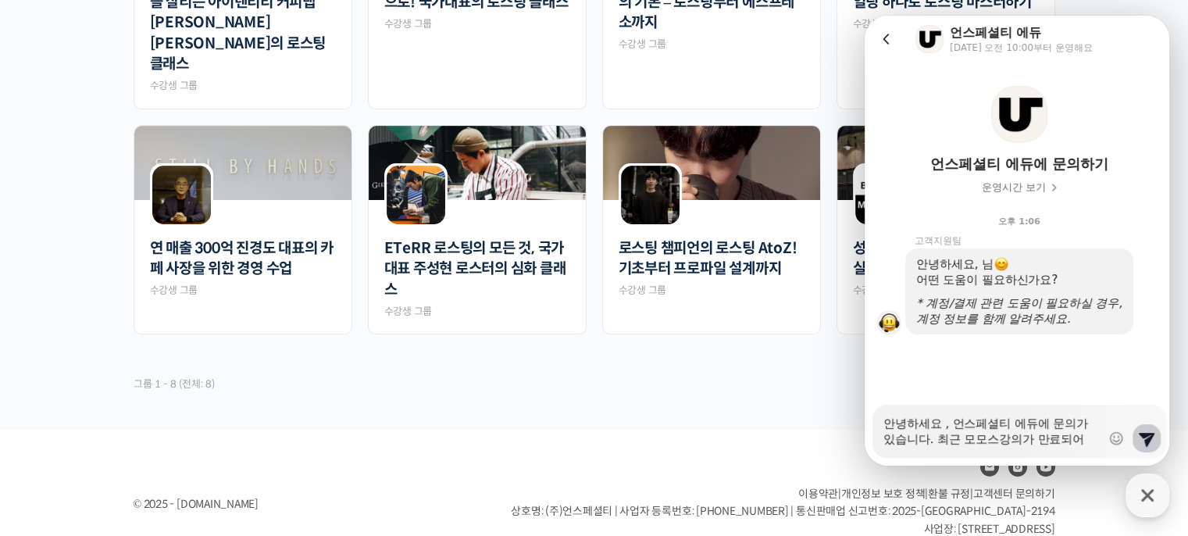
type textarea "안녕하세요 , 언스페셜티 에듀에 문의가있습니다. 최근 모모스강의가 만료되었"
type textarea "x"
type textarea "안녕하세요 , 언스페셜티 에듀에 문의가있습니다. 최근 모모스강의가 만료되었ㄷ"
type textarea "x"
type textarea "안녕하세요 , 언스페셜티 에듀에 문의가있습니다. 최근 모모스강의가 만료되었다"
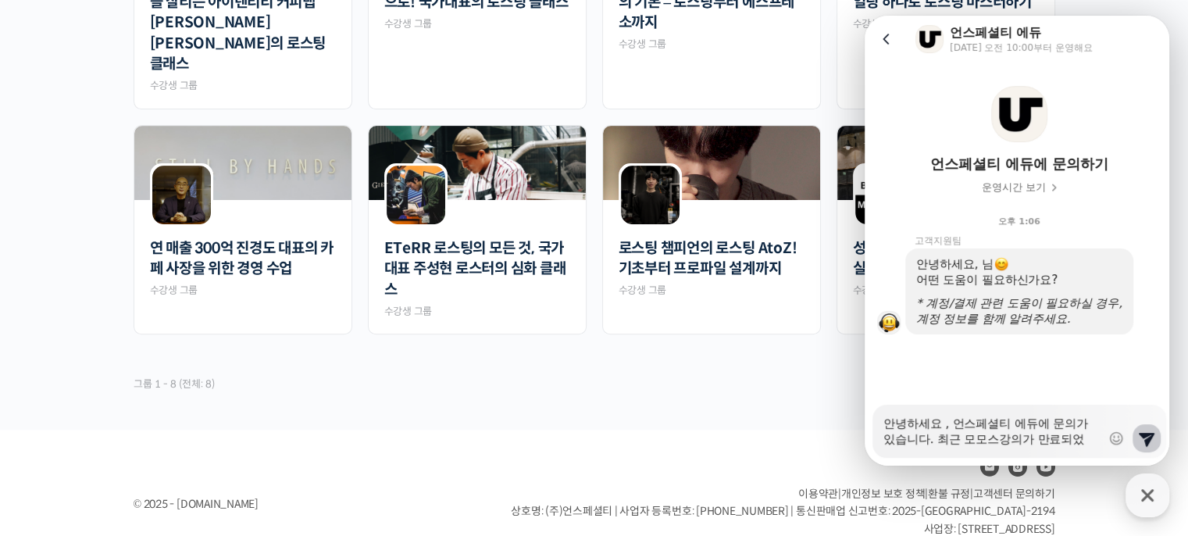
type textarea "x"
type textarea "안녕하세요 , 언스페셜티 에듀에 문의가있습니다. 최근 모모스강의가 만료되었단"
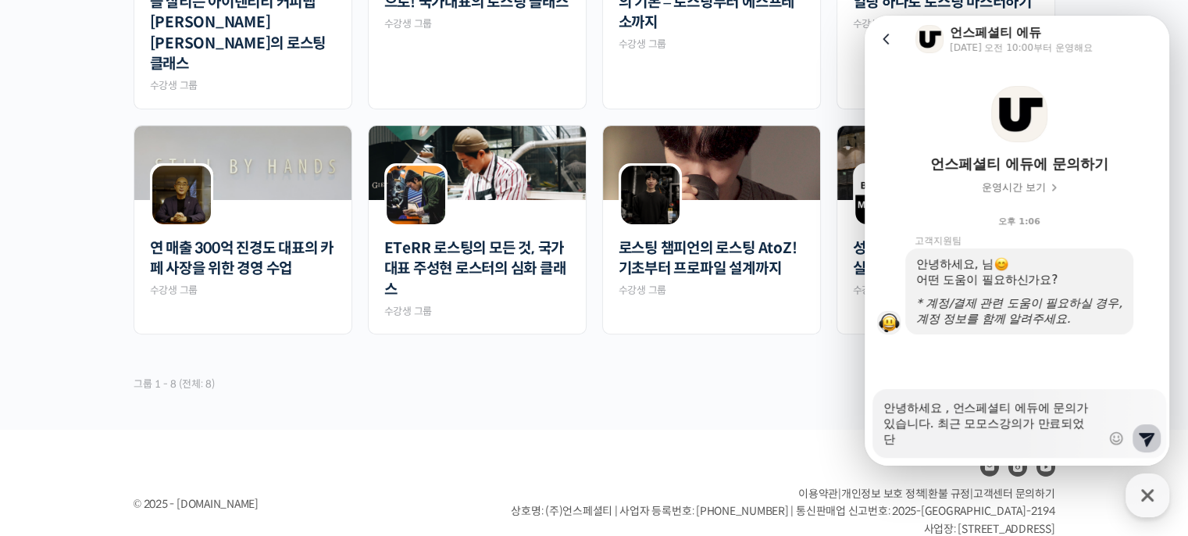
type textarea "x"
type textarea "안녕하세요 , 언스페셜티 에듀에 문의가있습니다. 최근 모모스강의가 만료되었다느"
type textarea "x"
type textarea "안녕하세요 , 언스페셜티 에듀에 문의가있습니다. 최근 모모스강의가 만료되었다는"
type textarea "x"
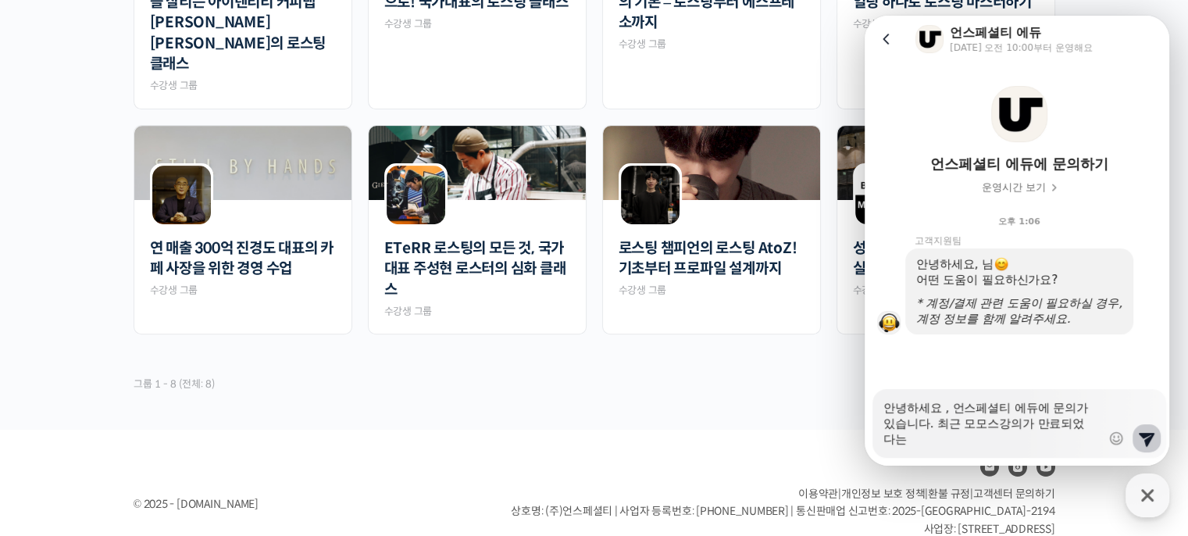
type textarea "안녕하세요 , 언스페셜티 에듀에 문의가있습니다. 최근 모모스강의가 만료되었다는"
type textarea "x"
type textarea "안녕하세요 , 언스페셜티 에듀에 문의가있습니다. 최근 모모스강의가 만료되었다는 ㄱ"
type textarea "x"
type textarea "안녕하세요 , 언스페셜티 에듀에 문의가있습니다. 최근 모모스강의가 만료되었다는 ㅇ"
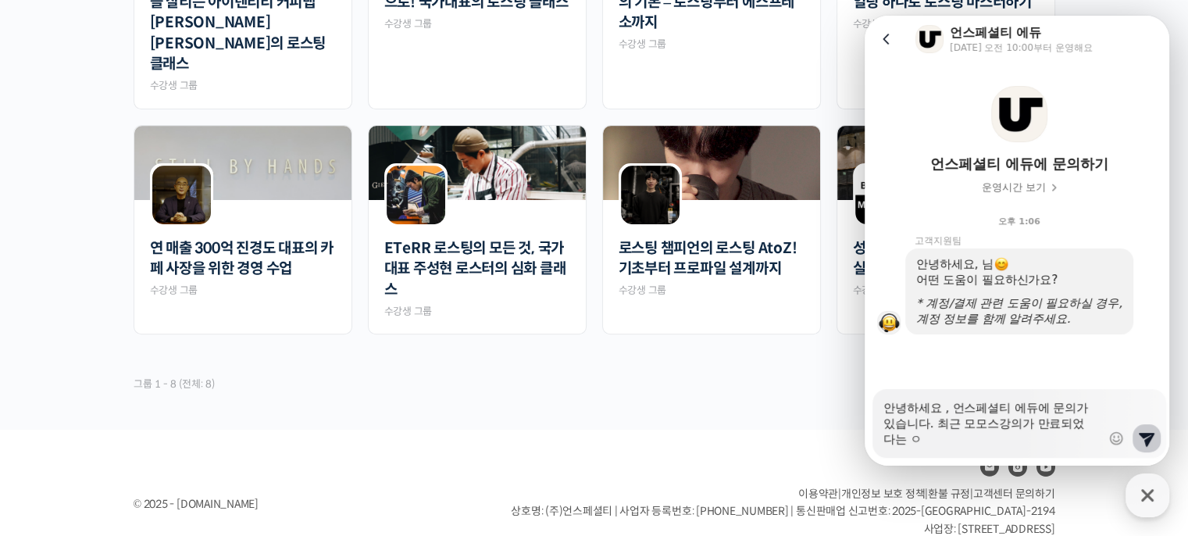
type textarea "x"
type textarea "안녕하세요 , 언스페셜티 에듀에 문의가있습니다. 최근 모모스강의가 만료되었다는 아"
type textarea "x"
type textarea "안녕하세요 , 언스페셜티 에듀에 문의가있습니다. 최근 모모스강의가 만료되었다는 안"
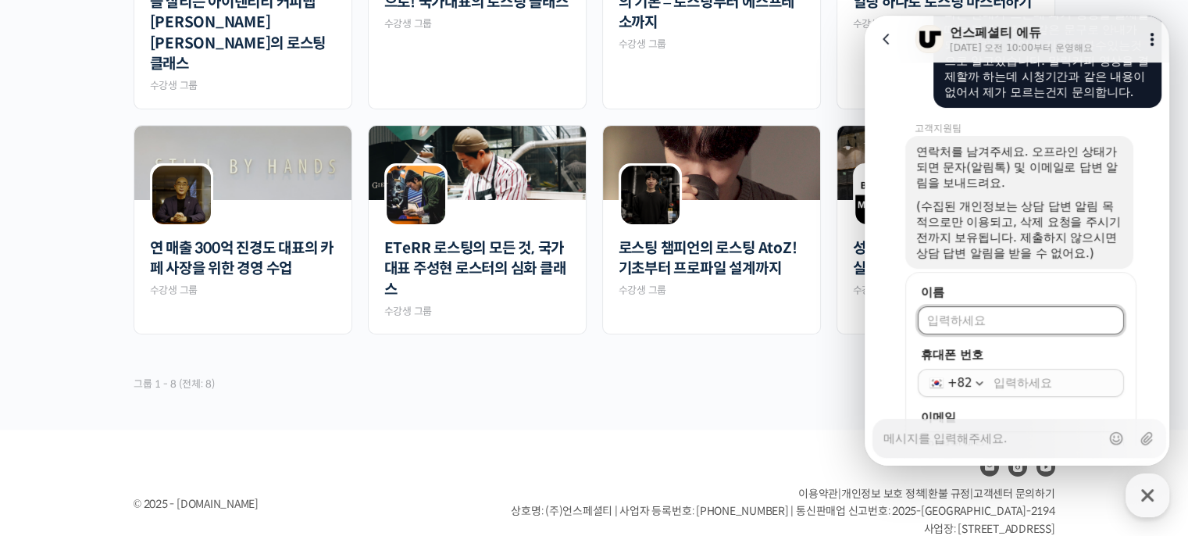
scroll to position [363, 0]
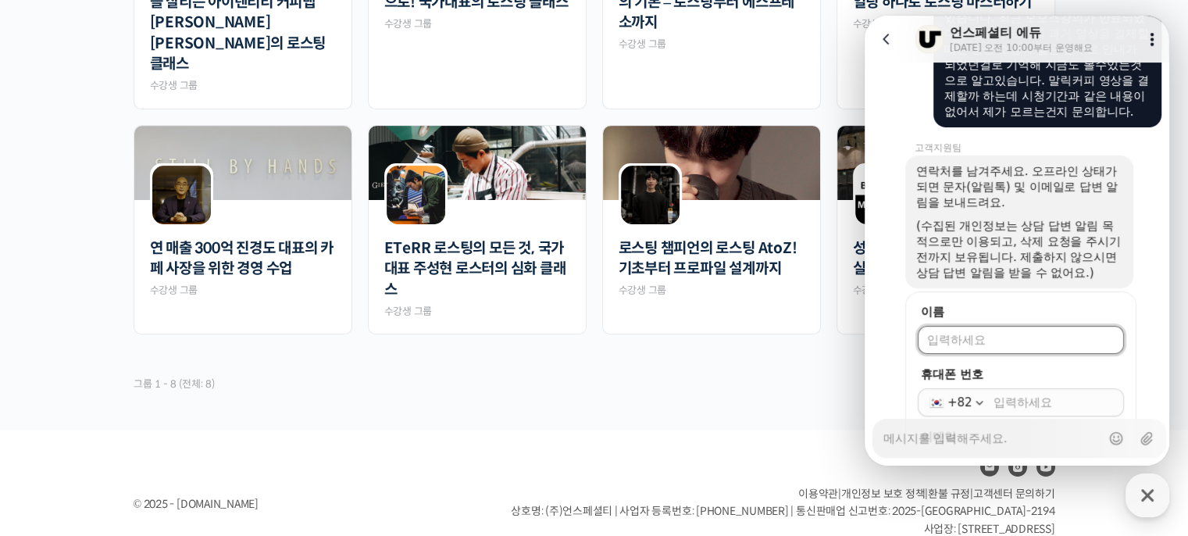
click at [1013, 348] on input "이름" at bounding box center [1020, 340] width 187 height 16
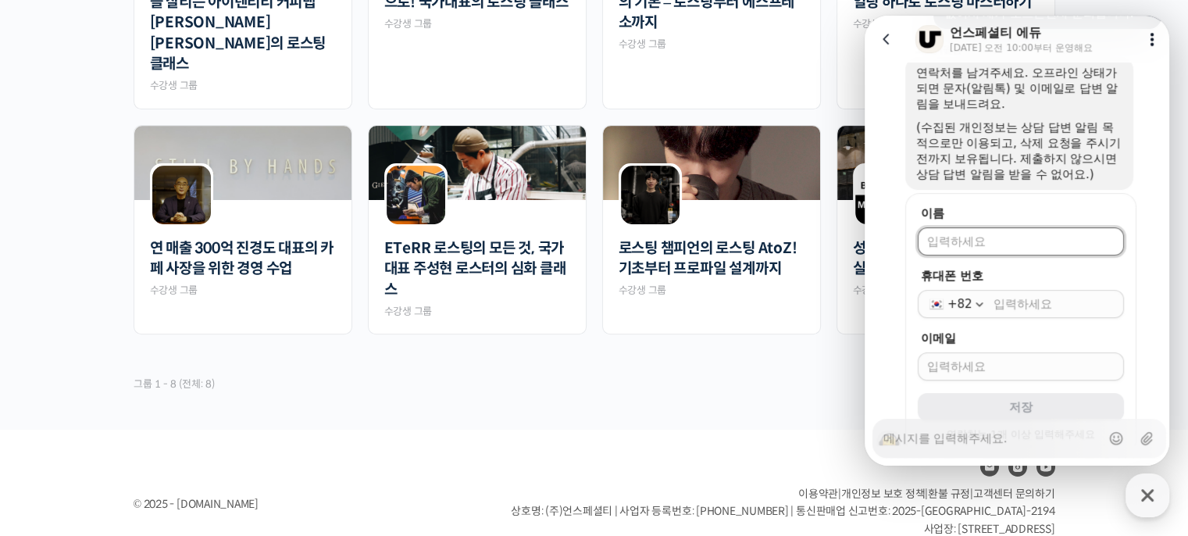
scroll to position [467, 0]
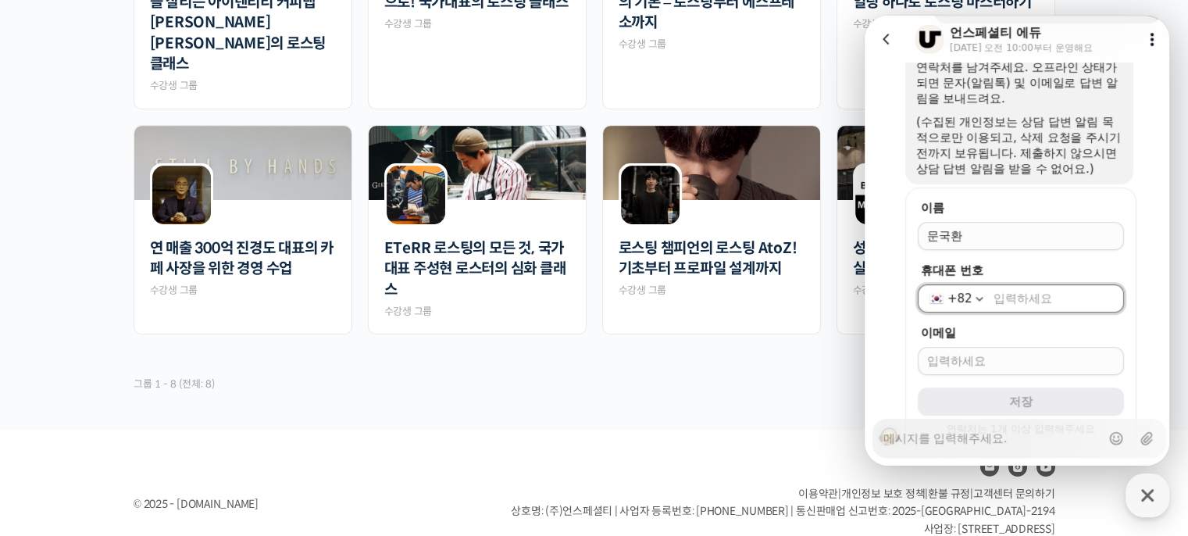
click at [1023, 306] on input "휴대폰 번호" at bounding box center [1054, 299] width 121 height 16
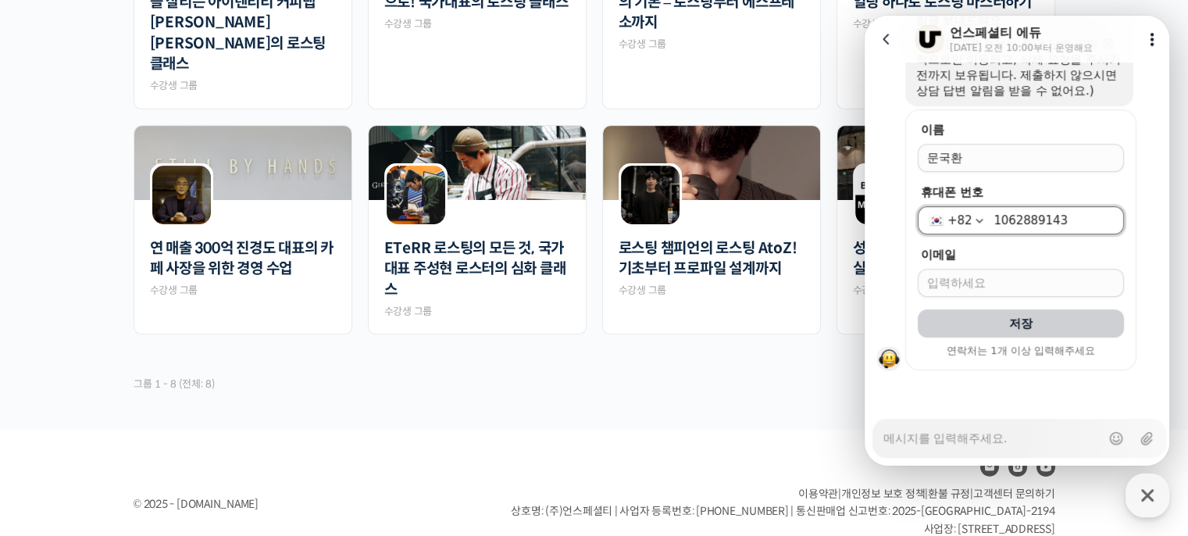
scroll to position [555, 0]
click at [1023, 291] on input "이메일" at bounding box center [1020, 283] width 187 height 16
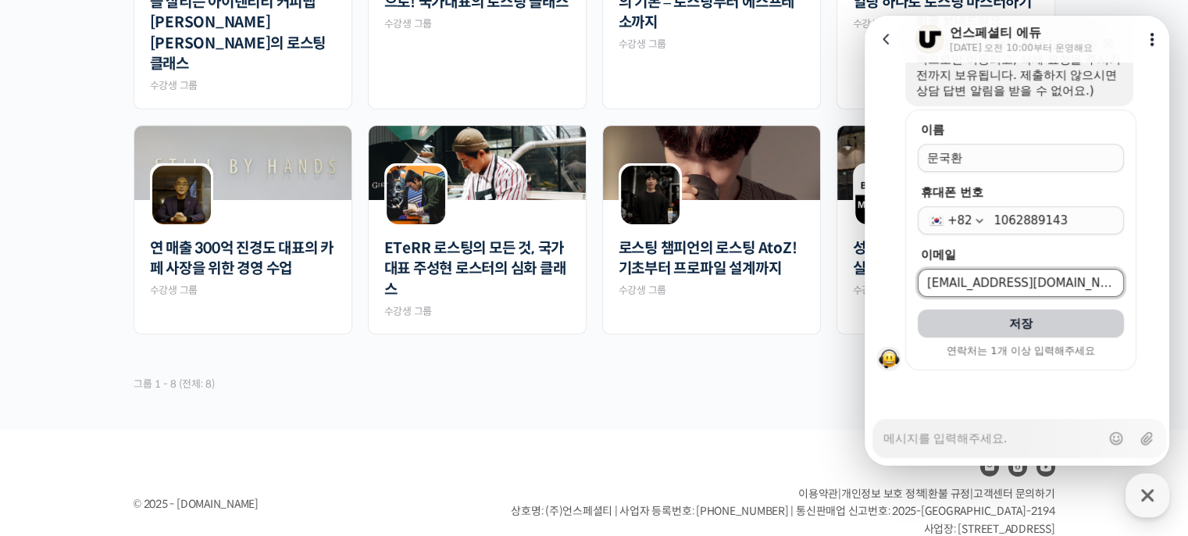
click at [1017, 337] on button "저장" at bounding box center [1021, 323] width 206 height 28
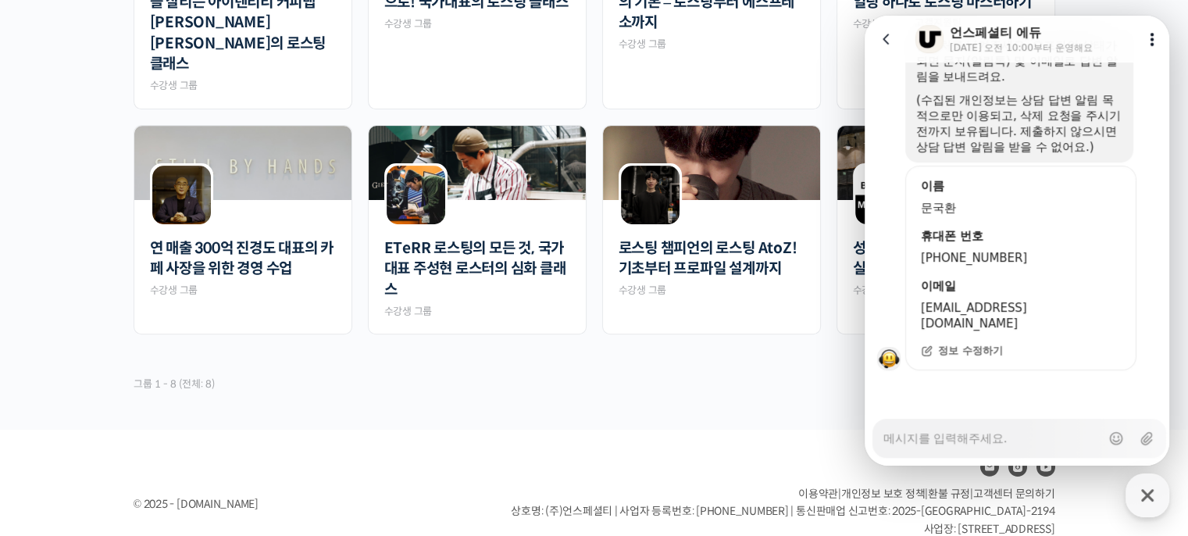
scroll to position [0, 0]
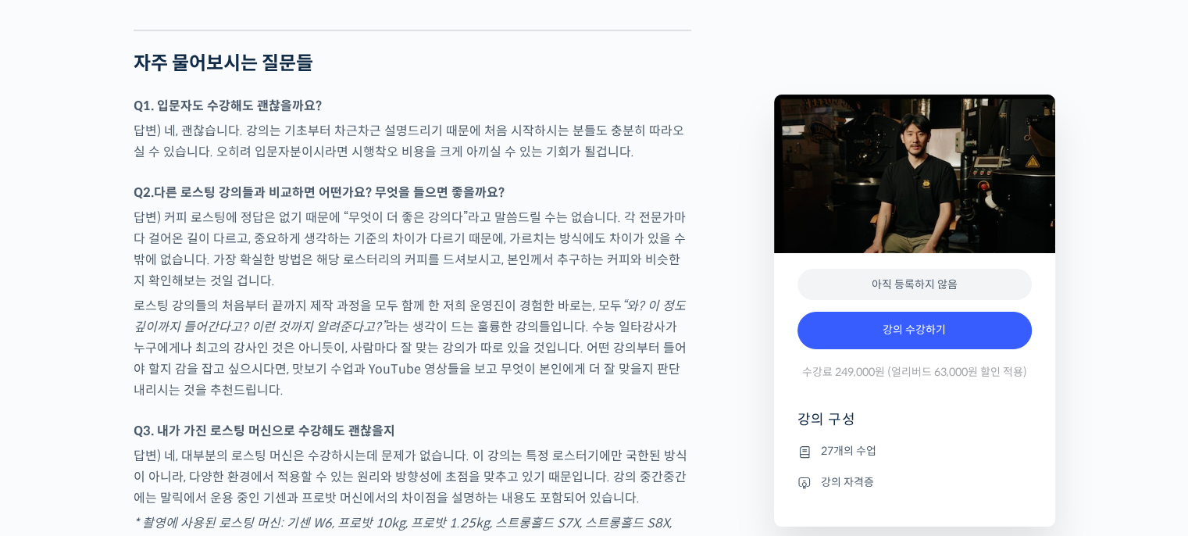
scroll to position [5075, 0]
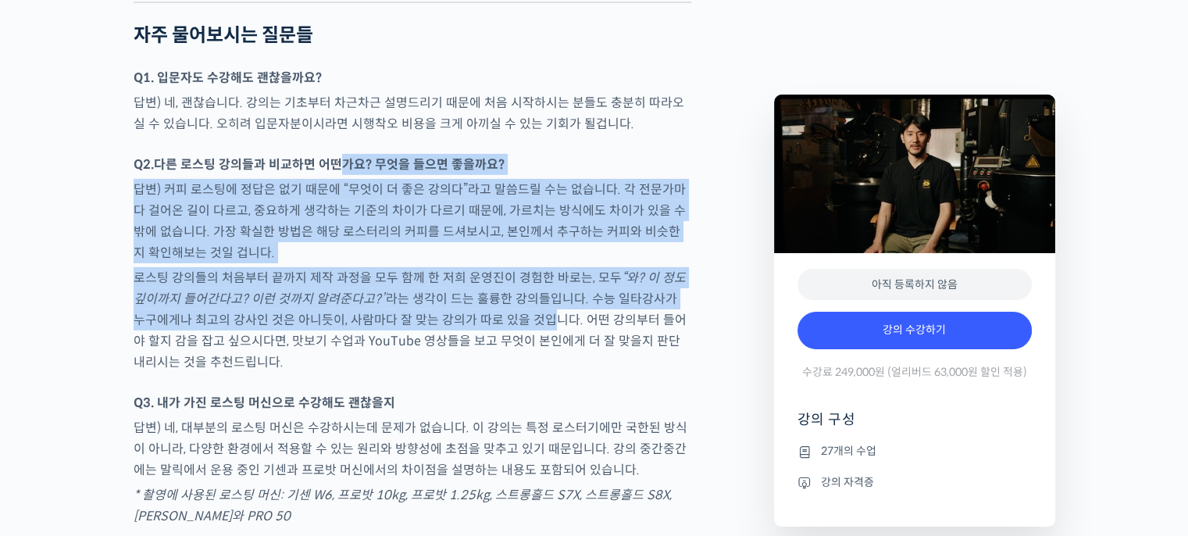
drag, startPoint x: 340, startPoint y: 205, endPoint x: 516, endPoint y: 356, distance: 231.6
click at [516, 356] on p "로스팅 강의들의 처음부터 끝까지 제작 과정을 모두 함께 한 저희 운영진이 경험한 바로는, 모두 “와? 이 정도 깊이까지 들어간다고? 이런 것까…" at bounding box center [413, 319] width 558 height 105
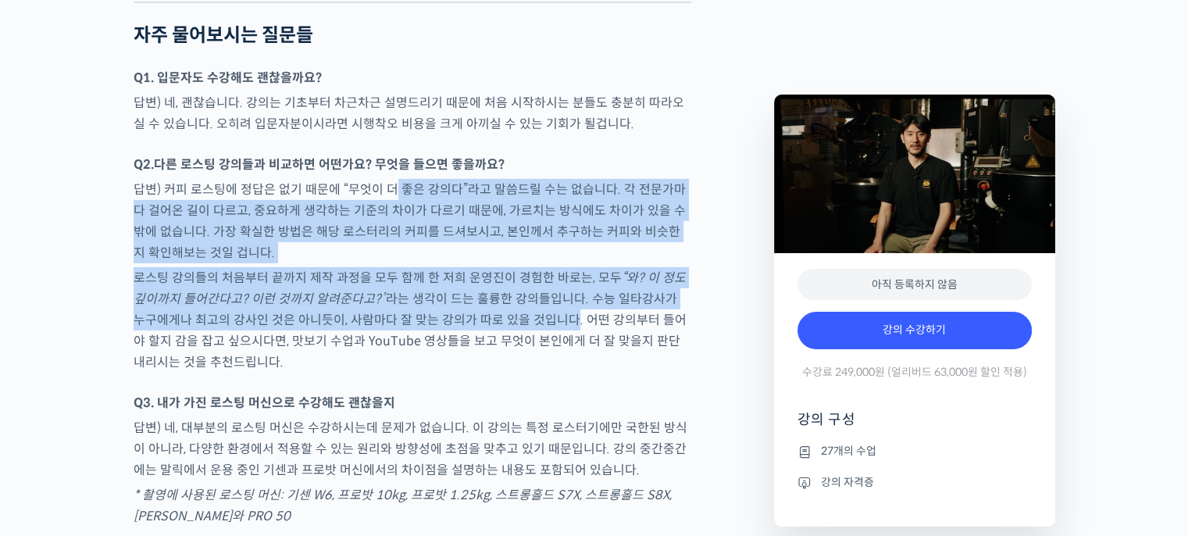
drag, startPoint x: 516, startPoint y: 356, endPoint x: 390, endPoint y: 226, distance: 181.2
click at [390, 226] on p "답변) 커피 로스팅에 정답은 없기 때문에 “무엇이 더 좋은 강의다”라고 말씀드릴 수는 없습니다. 각 전문가마다 걸어온 길이 다르고, 중요하게 …" at bounding box center [413, 221] width 558 height 84
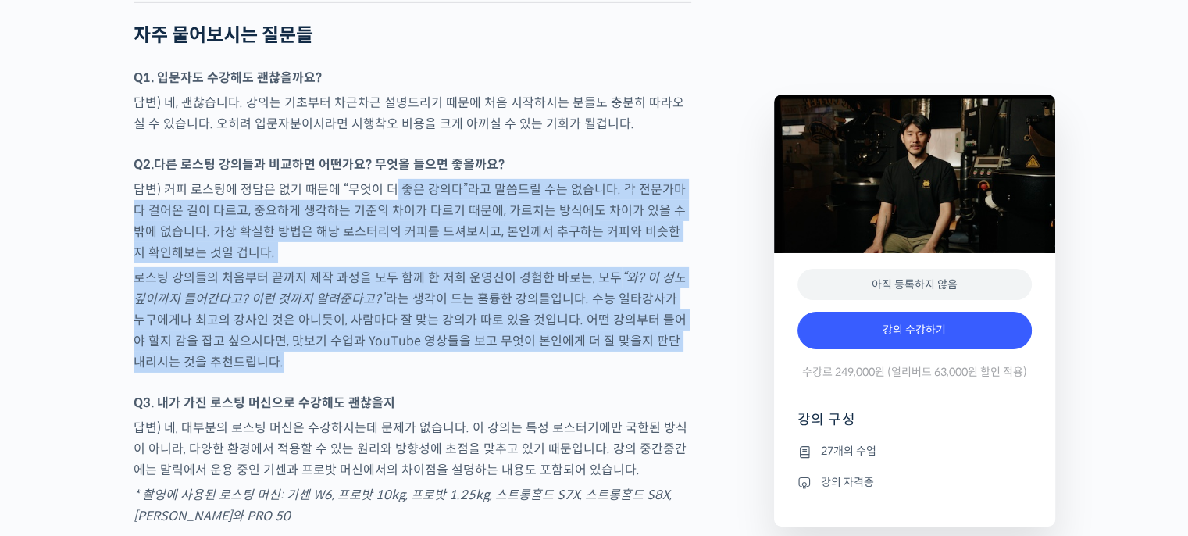
drag, startPoint x: 390, startPoint y: 226, endPoint x: 531, endPoint y: 436, distance: 253.3
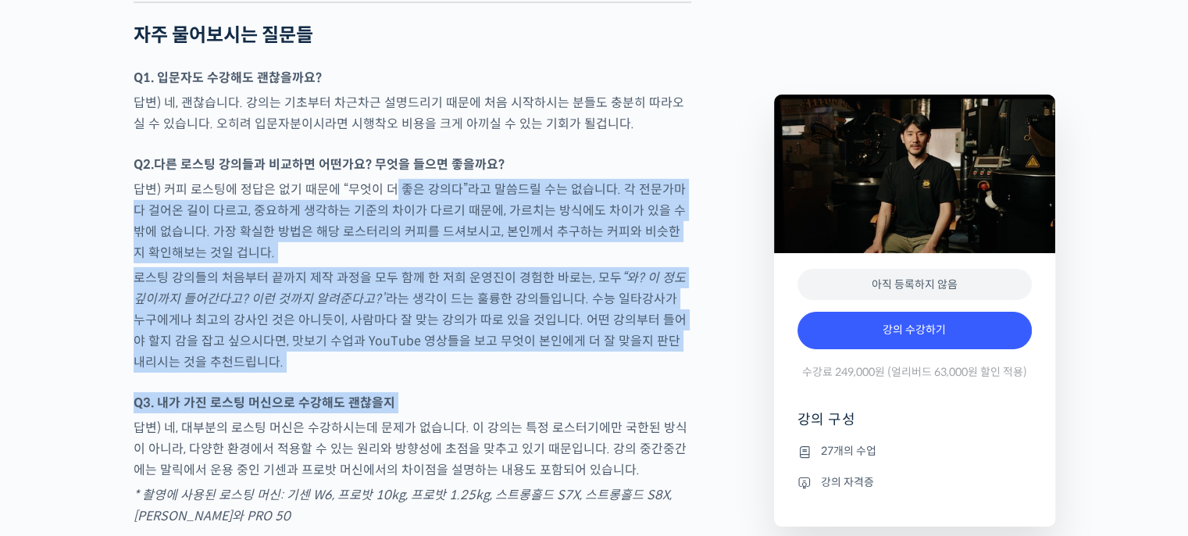
click at [531, 413] on p "Q3. 내가 가진 로스팅 머신으로 수강해도 괜찮을지" at bounding box center [413, 402] width 558 height 21
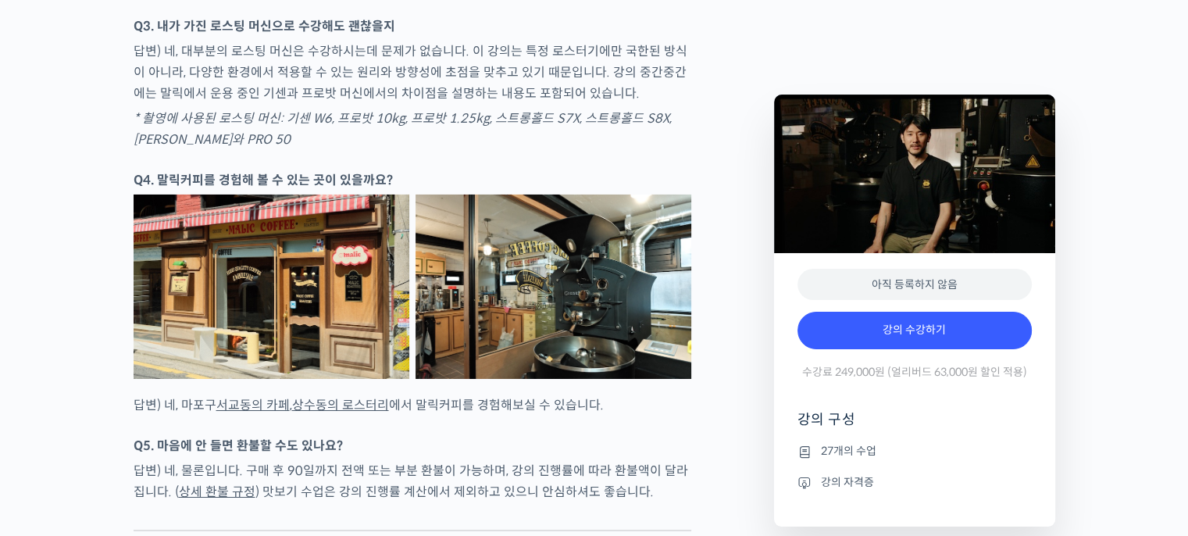
scroll to position [5453, 0]
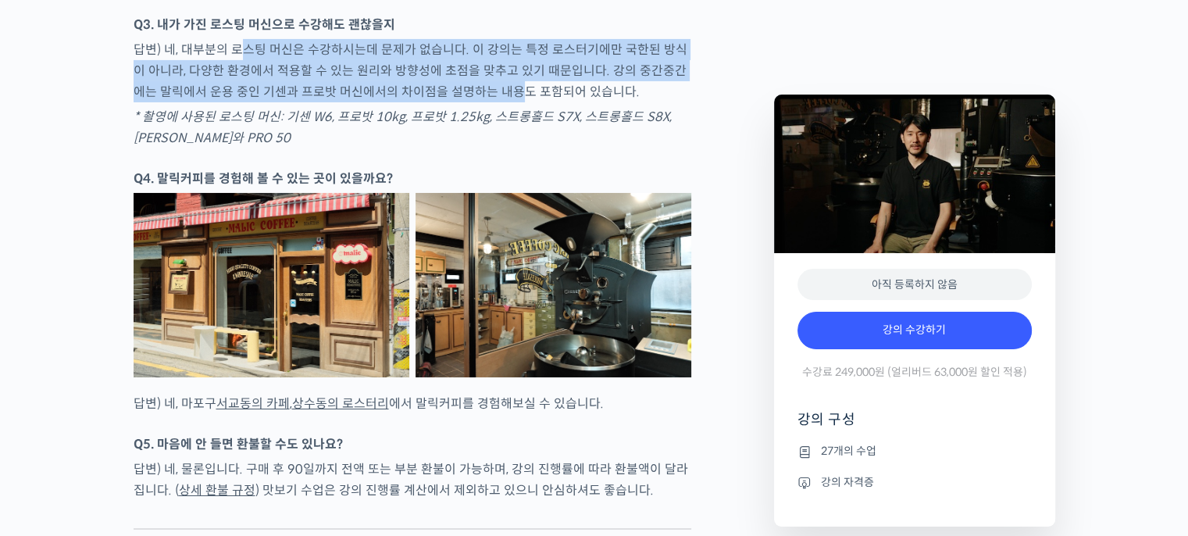
drag, startPoint x: 242, startPoint y: 75, endPoint x: 481, endPoint y: 127, distance: 244.7
click at [481, 102] on p "답변) 네, 대부분의 로스팅 머신은 수강하시는데 문제가 없습니다. 이 강의는 특정 로스터기에만 국한된 방식이 아니라, 다양한 환경에서 적용할 …" at bounding box center [413, 70] width 558 height 63
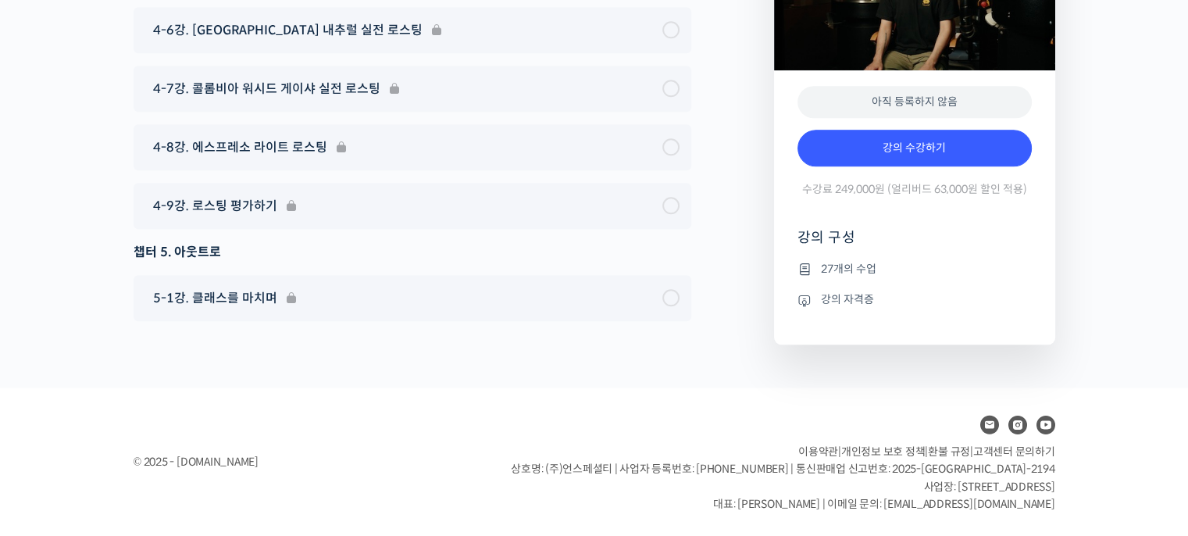
scroll to position [7524, 0]
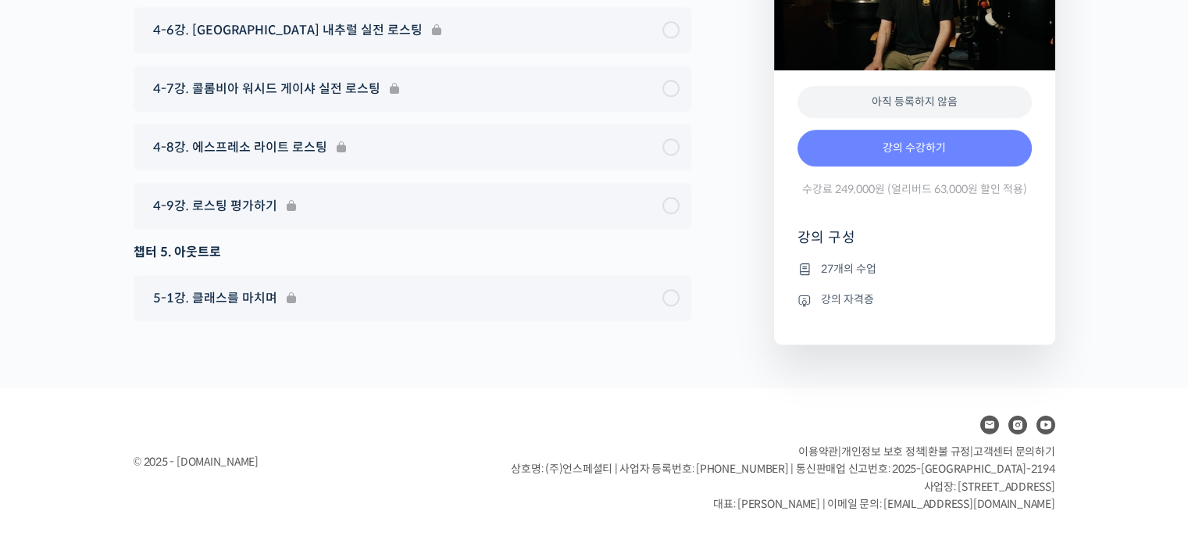
click at [987, 138] on link "강의 수강하기" at bounding box center [915, 148] width 234 height 37
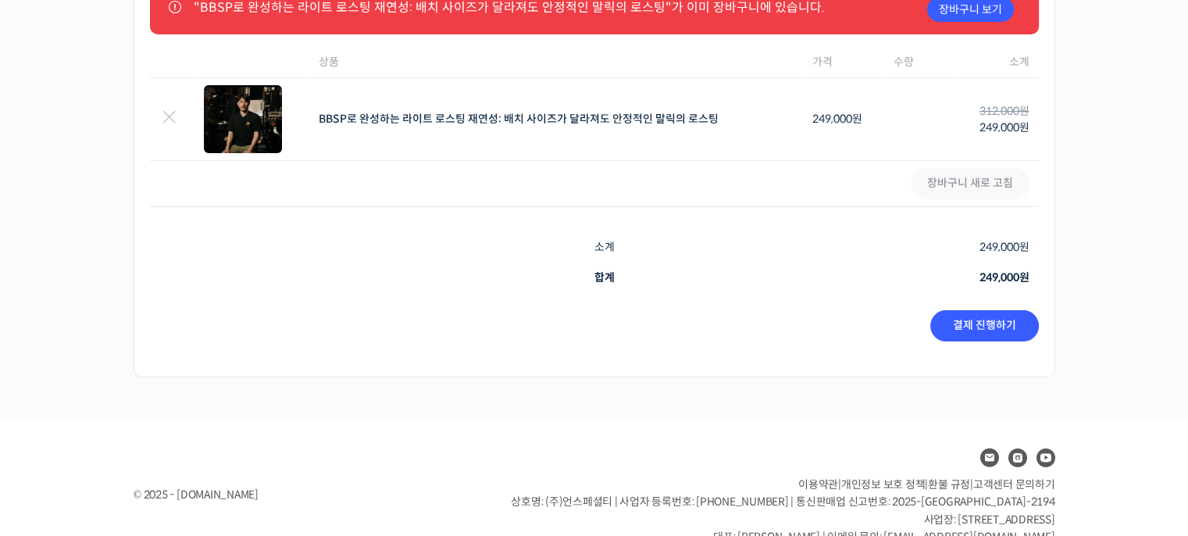
scroll to position [159, 0]
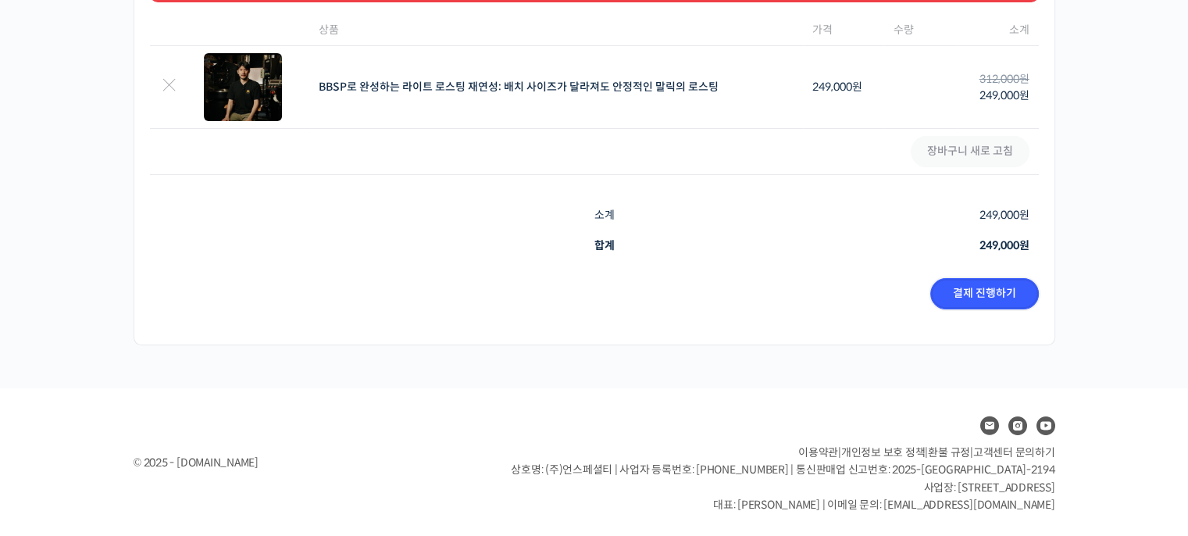
click at [1000, 302] on link "결제 진행하기" at bounding box center [984, 293] width 109 height 31
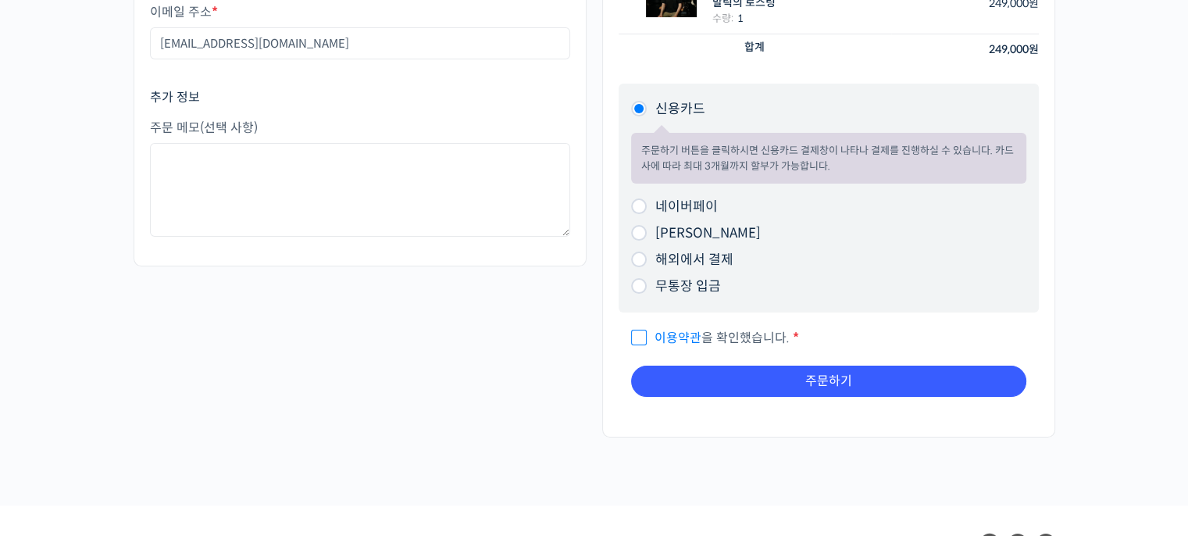
scroll to position [225, 0]
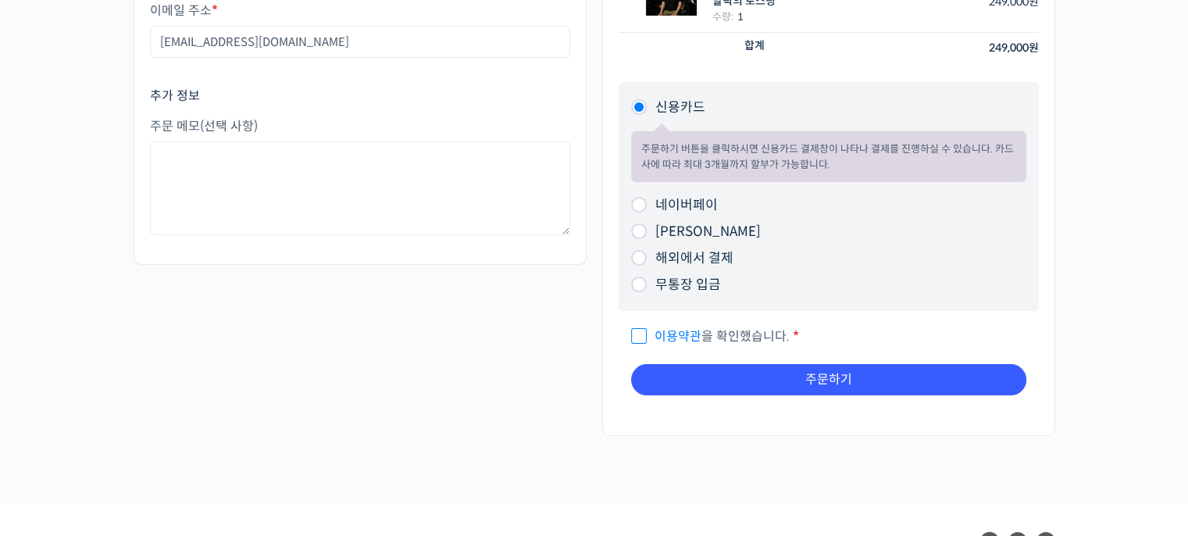
click at [684, 198] on label "네이버페이" at bounding box center [686, 205] width 62 height 16
click at [647, 198] on input "네이버페이" at bounding box center [639, 205] width 16 height 16
radio input "true"
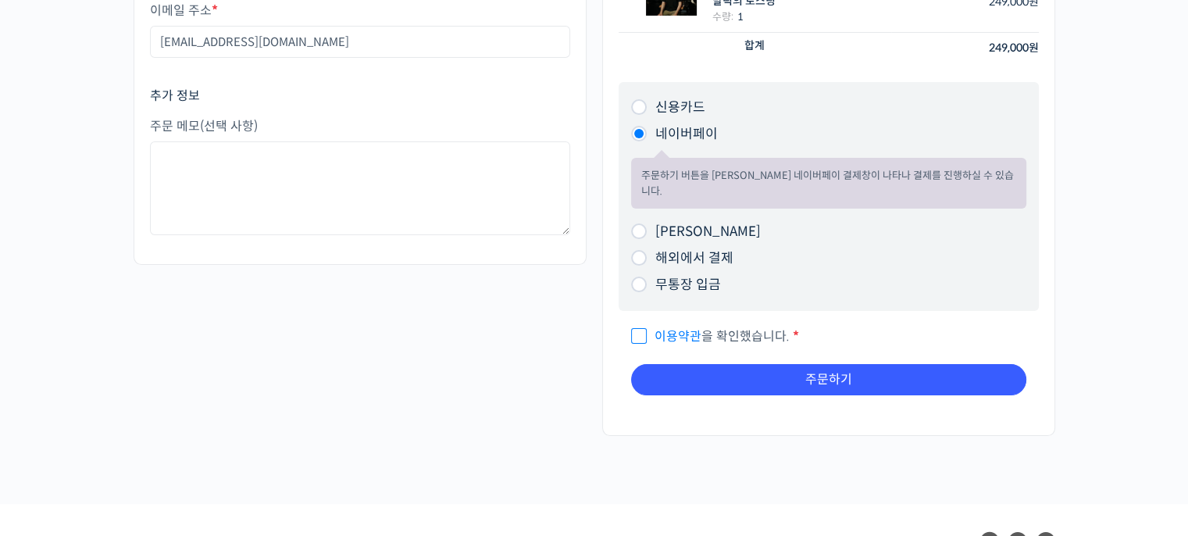
click at [677, 223] on label "[PERSON_NAME]" at bounding box center [707, 231] width 105 height 16
click at [647, 223] on input "[PERSON_NAME]" at bounding box center [639, 231] width 16 height 16
radio input "true"
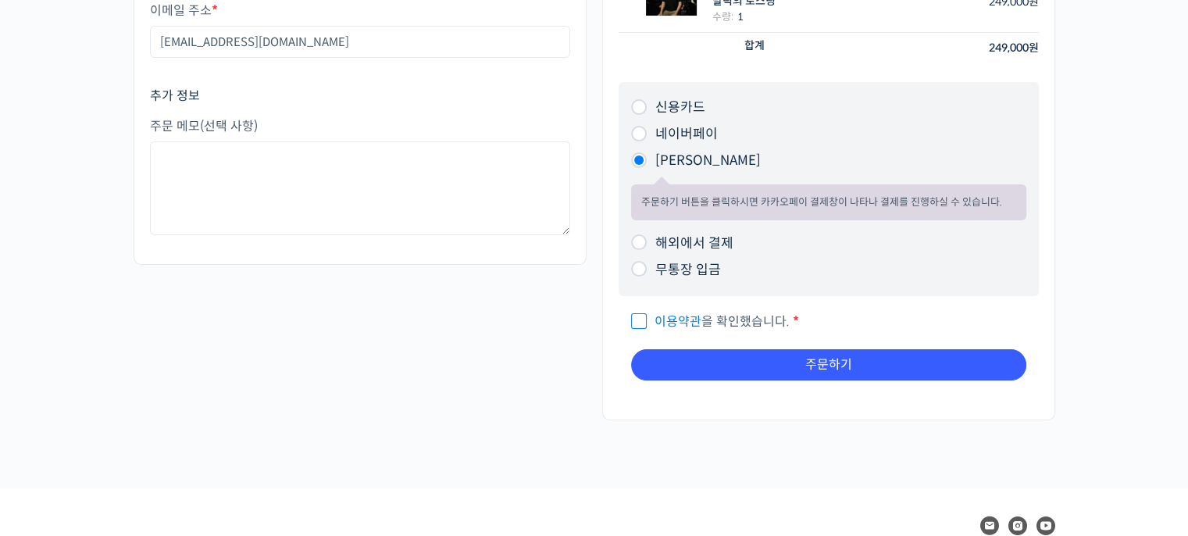
click at [671, 237] on label "해외에서 결제" at bounding box center [694, 243] width 78 height 16
click at [647, 237] on input "해외에서 결제" at bounding box center [639, 242] width 16 height 16
radio input "true"
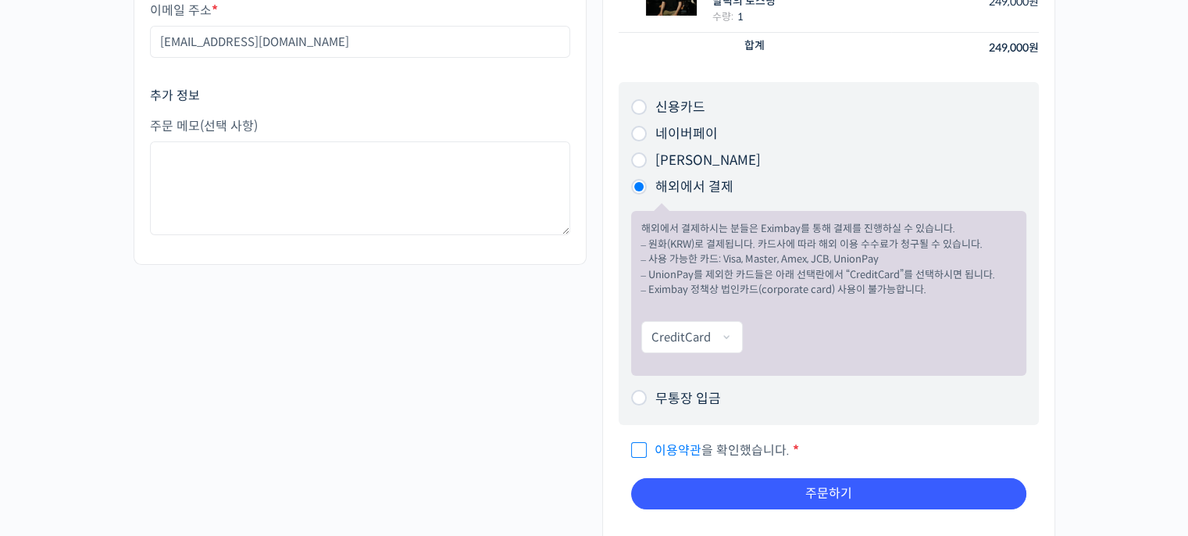
click at [702, 127] on label "네이버페이" at bounding box center [686, 134] width 62 height 16
click at [647, 127] on input "네이버페이" at bounding box center [639, 134] width 16 height 16
radio input "true"
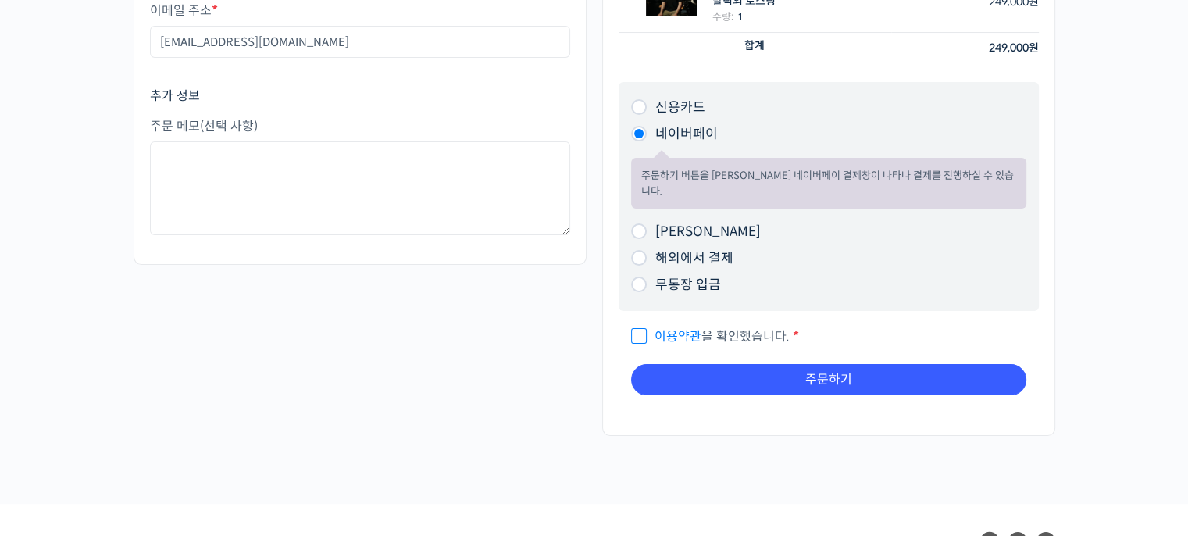
click at [639, 328] on span "이용약관 을 확인했습니다." at bounding box center [710, 336] width 159 height 16
click at [639, 324] on input "이용약관 을 확인했습니다. *" at bounding box center [636, 329] width 10 height 10
checkbox input "true"
click at [836, 392] on div "주문 내역 상품 합계 × BBSP로 완성하는 라이트 로스팅 재연성: 배치 사이즈가 달라져도 안정적인 말릭의 로스팅 수량: 1 312,000 원…" at bounding box center [828, 154] width 453 height 562
click at [840, 370] on button "주문하기" at bounding box center [828, 379] width 395 height 31
